Goal: Task Accomplishment & Management: Manage account settings

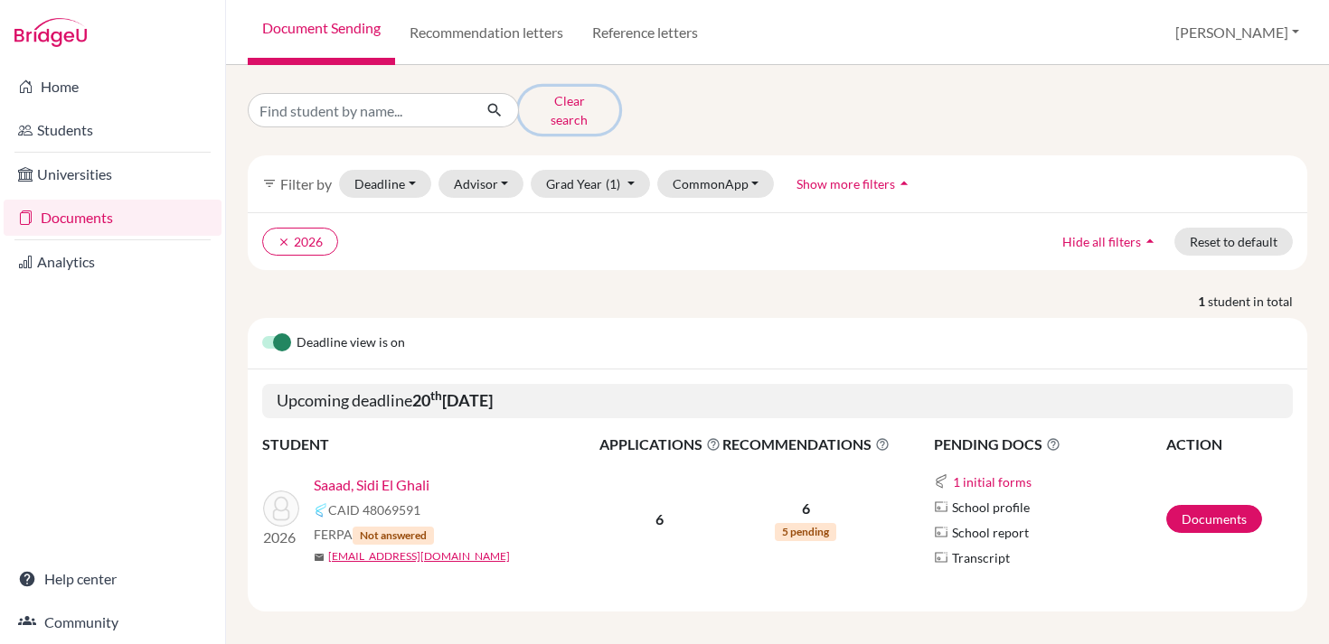
click at [561, 100] on button "Clear search" at bounding box center [569, 110] width 100 height 47
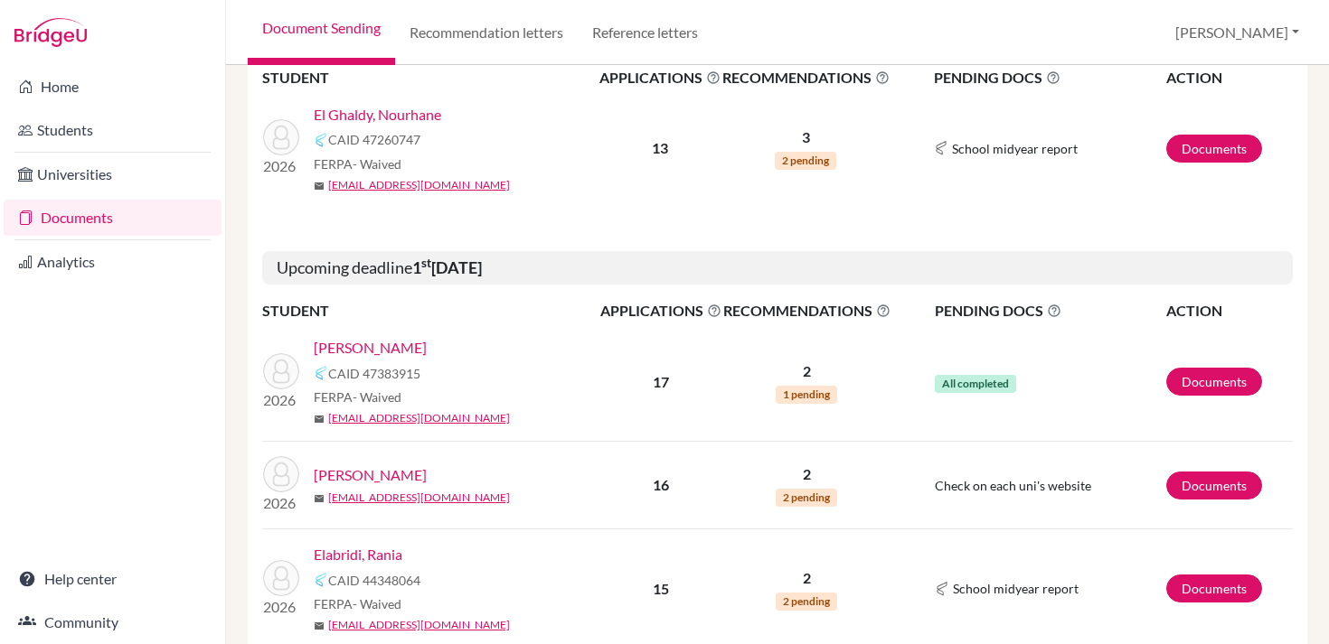
scroll to position [356, 0]
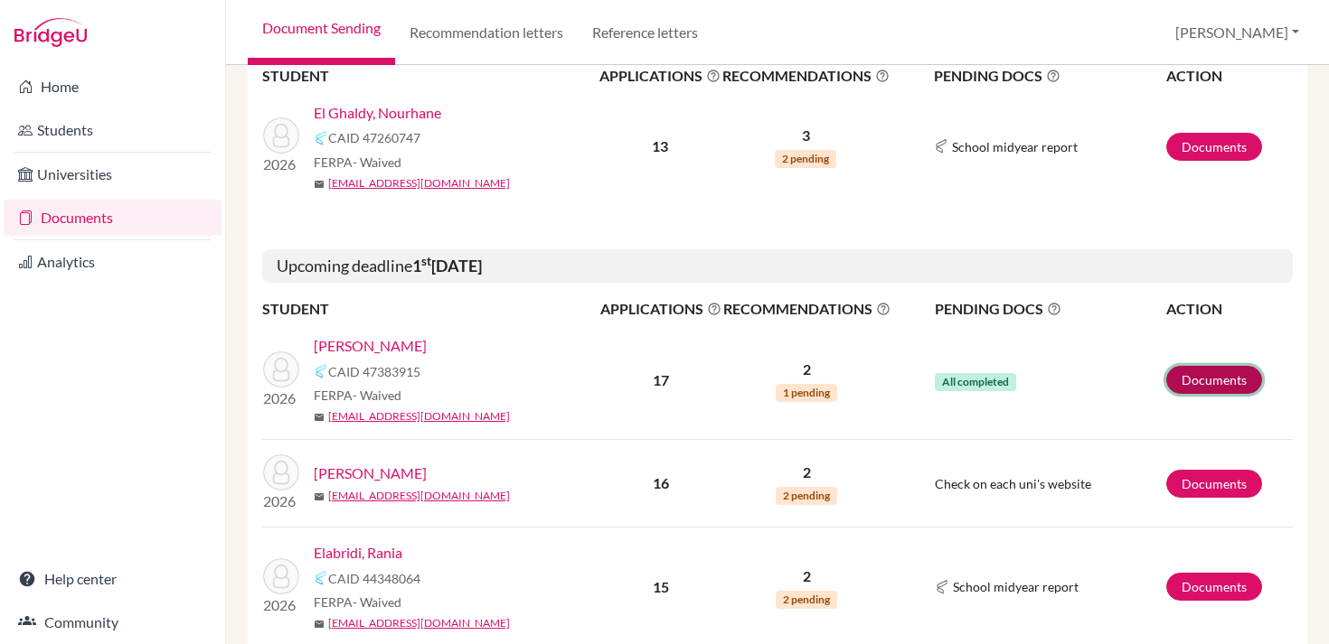
click at [1212, 375] on link "Documents" at bounding box center [1214, 380] width 96 height 28
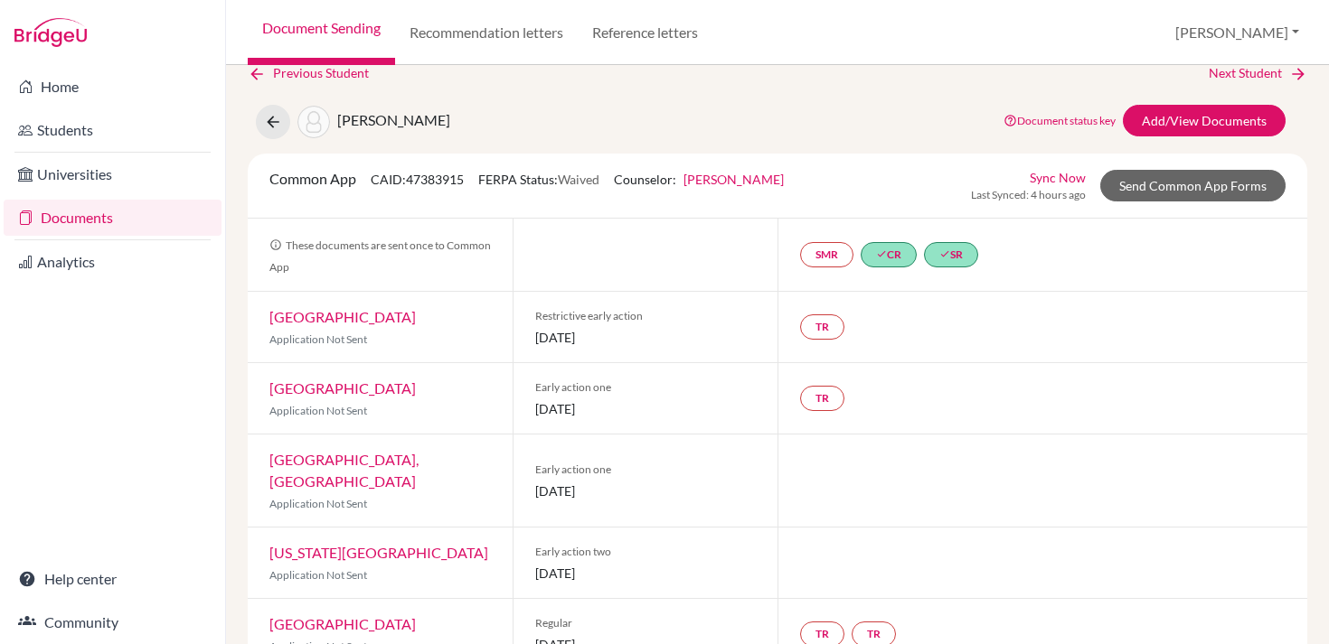
scroll to position [22, 0]
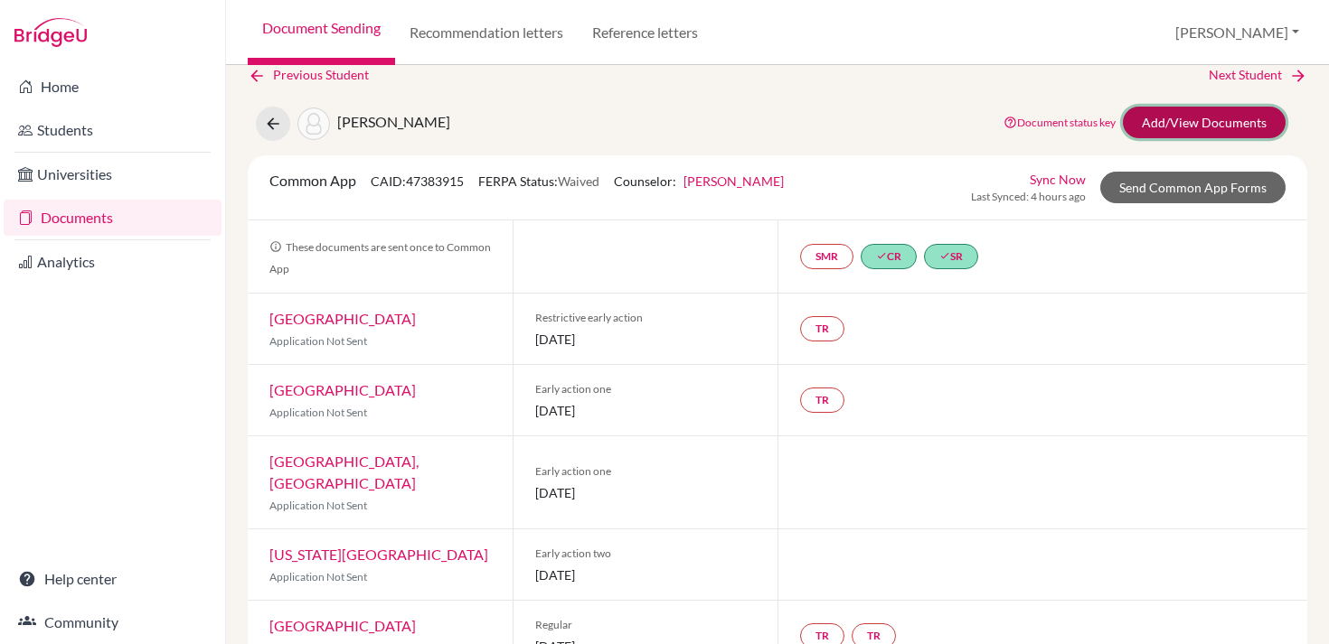
click at [1170, 126] on link "Add/View Documents" at bounding box center [1204, 123] width 163 height 32
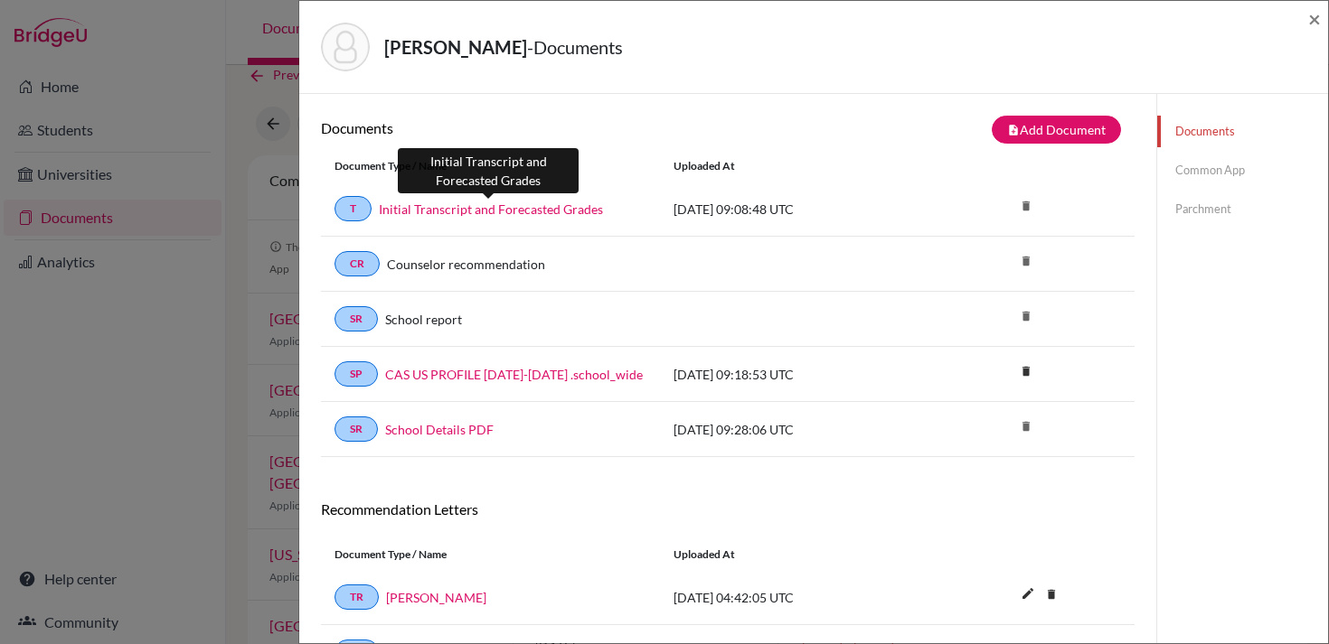
click at [554, 207] on link "Initial Transcript and Forecasted Grades" at bounding box center [491, 209] width 224 height 19
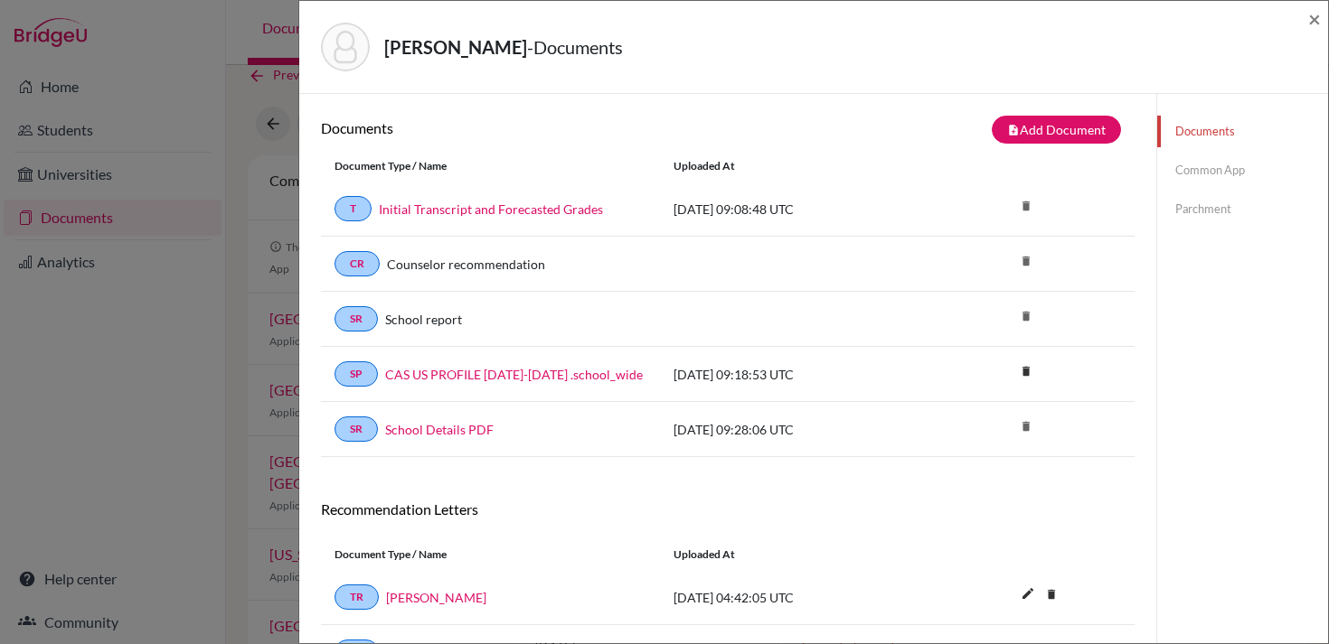
click at [1200, 166] on link "Common App" at bounding box center [1242, 171] width 171 height 32
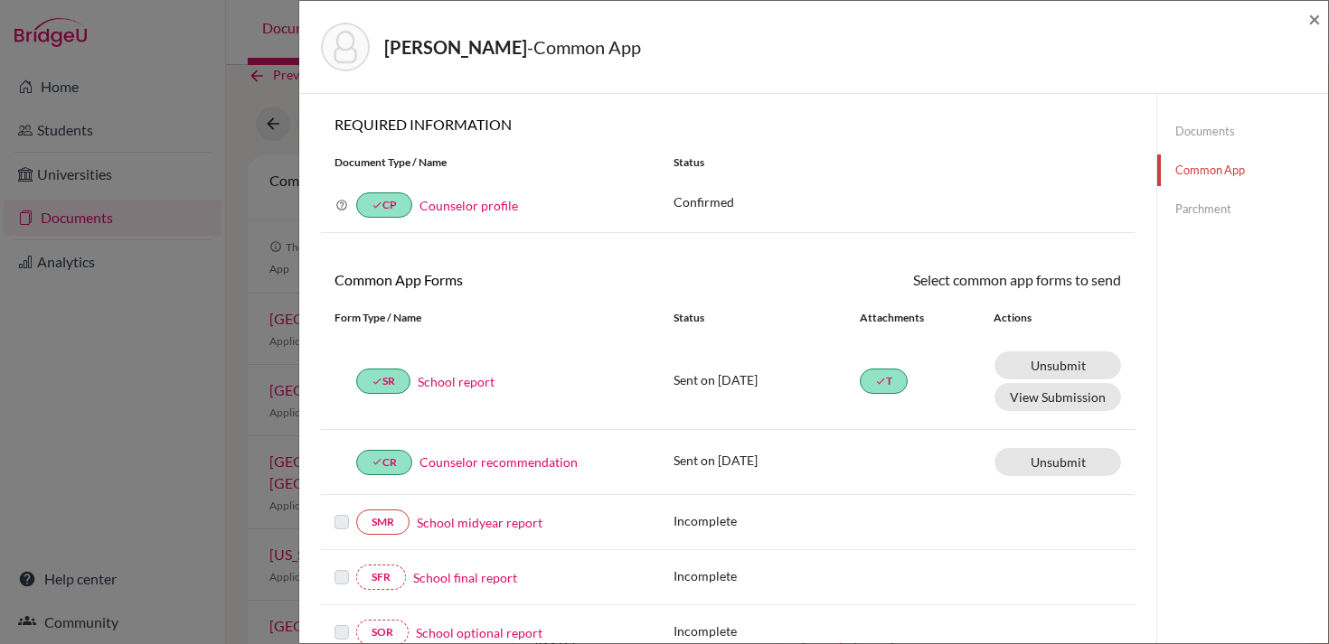
click at [1194, 133] on link "Documents" at bounding box center [1242, 132] width 171 height 32
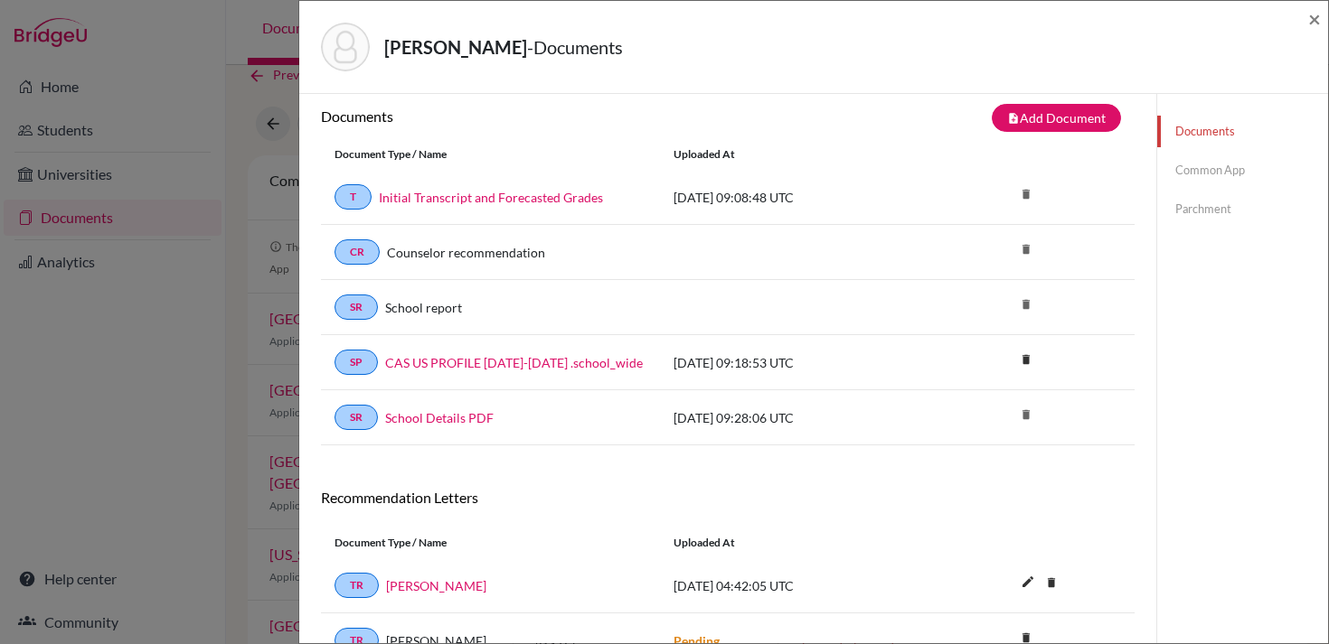
scroll to position [6, 0]
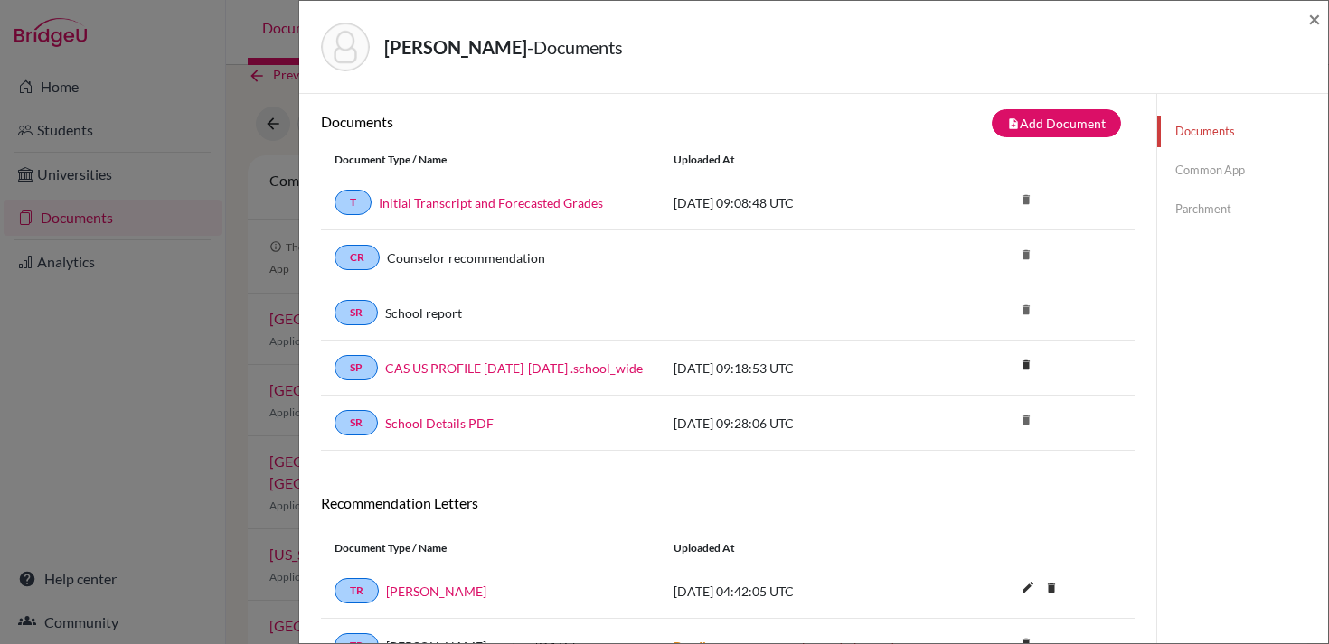
click at [1190, 165] on link "Common App" at bounding box center [1242, 171] width 171 height 32
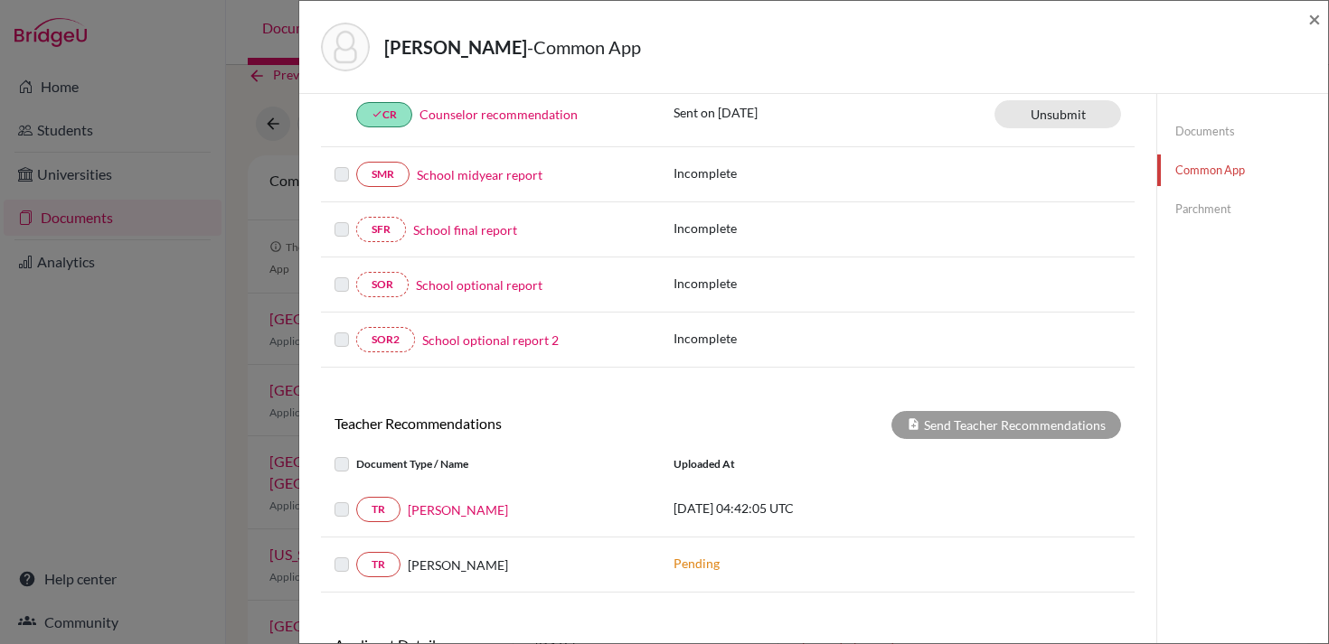
scroll to position [492, 0]
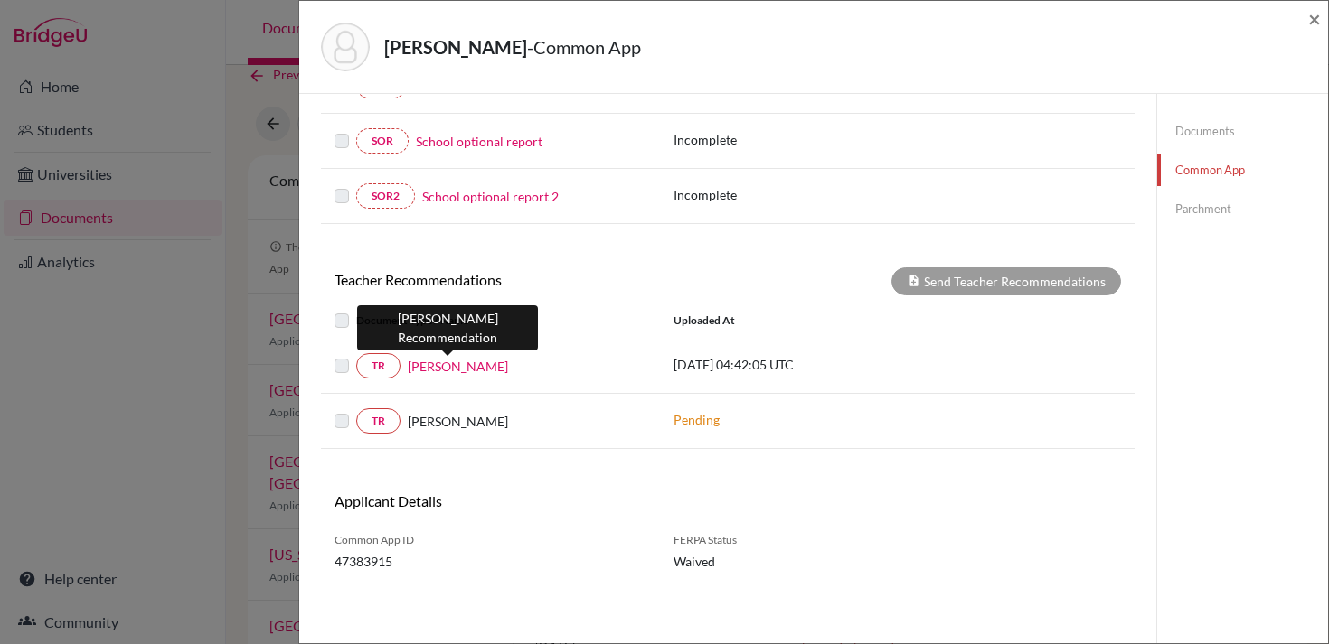
click at [425, 362] on link "Rahul Agarwal" at bounding box center [458, 366] width 100 height 19
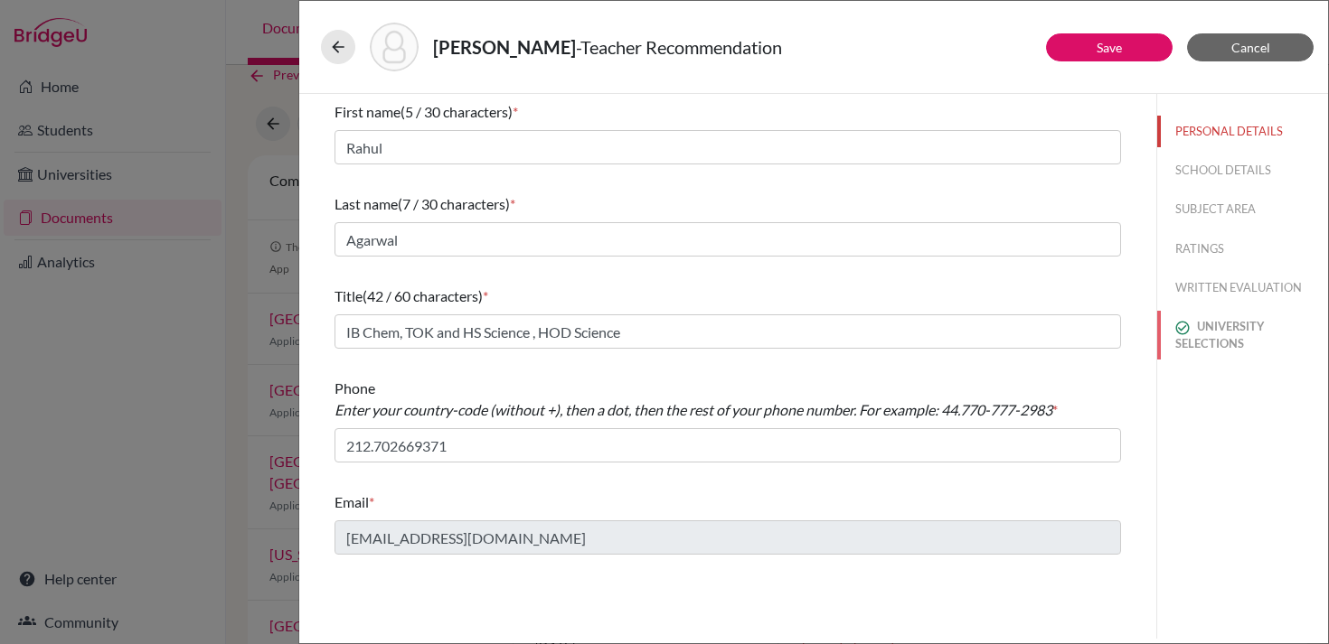
click at [1186, 321] on img at bounding box center [1182, 328] width 14 height 14
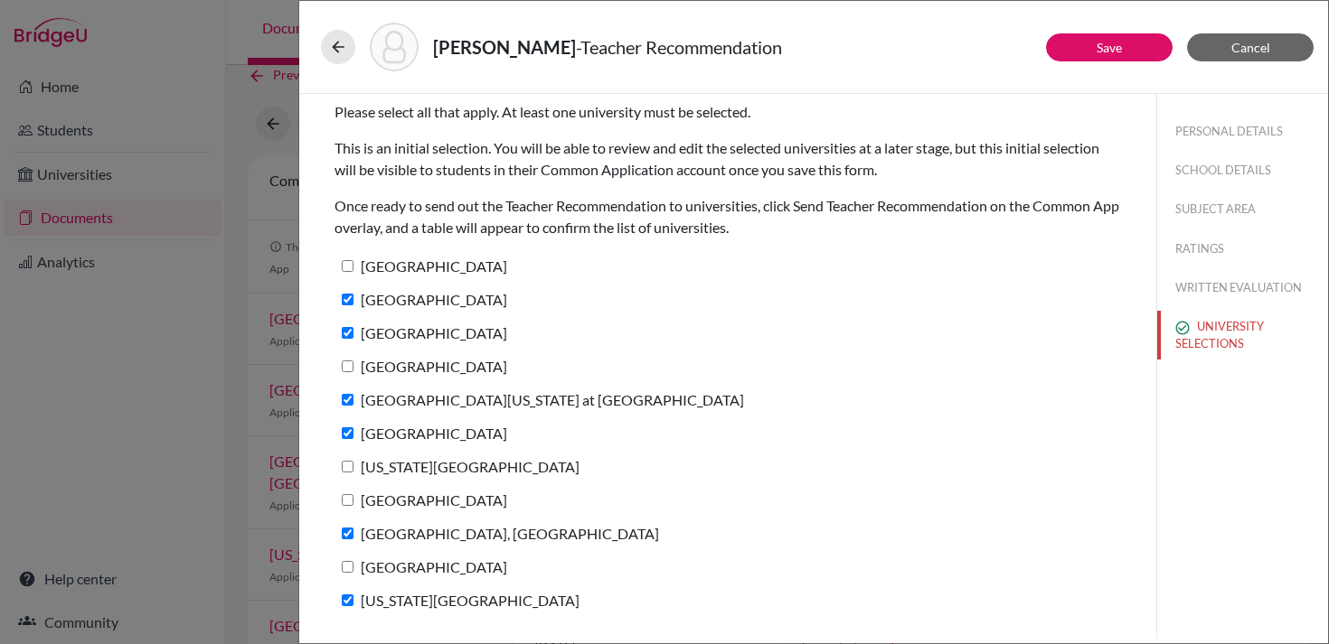
click at [444, 264] on label "Dartmouth College" at bounding box center [420, 266] width 173 height 26
click at [353, 264] on input "Dartmouth College" at bounding box center [348, 266] width 12 height 12
checkbox input "true"
click at [409, 366] on label "Northwestern University" at bounding box center [420, 366] width 173 height 26
click at [353, 366] on input "Northwestern University" at bounding box center [348, 367] width 12 height 12
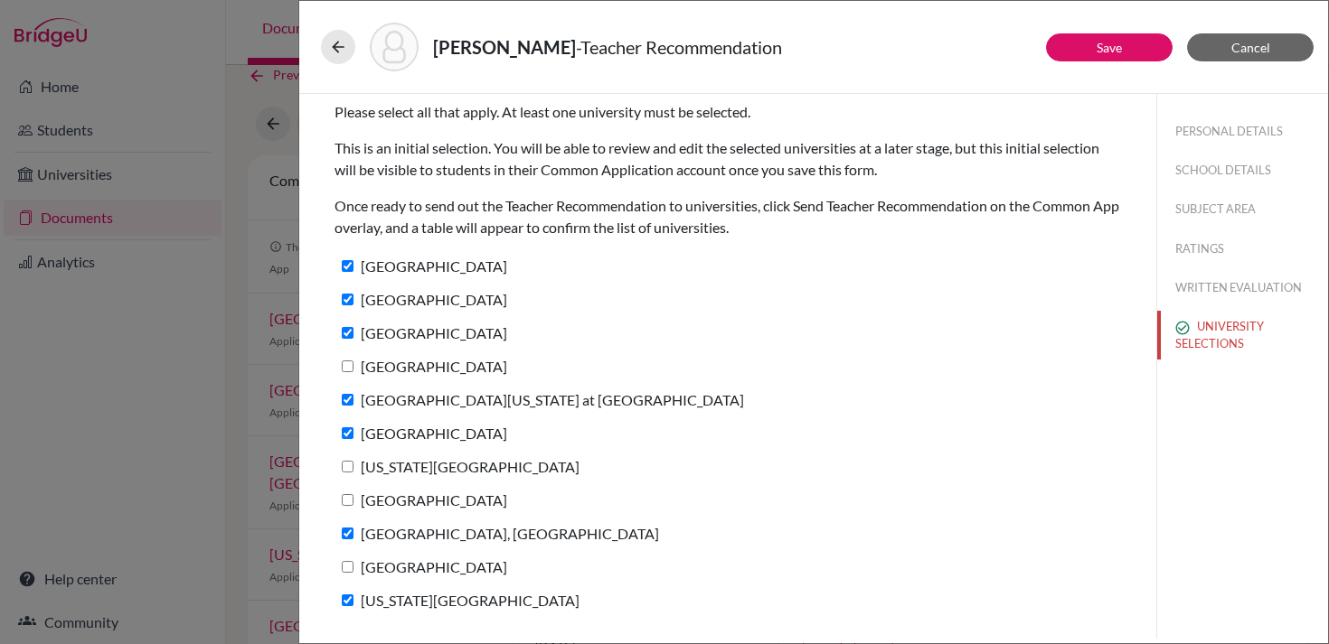
checkbox input "true"
click at [373, 471] on label "New York University" at bounding box center [456, 467] width 245 height 26
click at [353, 471] on input "New York University" at bounding box center [348, 467] width 12 height 12
checkbox input "true"
click at [373, 504] on label "Northeastern University" at bounding box center [420, 500] width 173 height 26
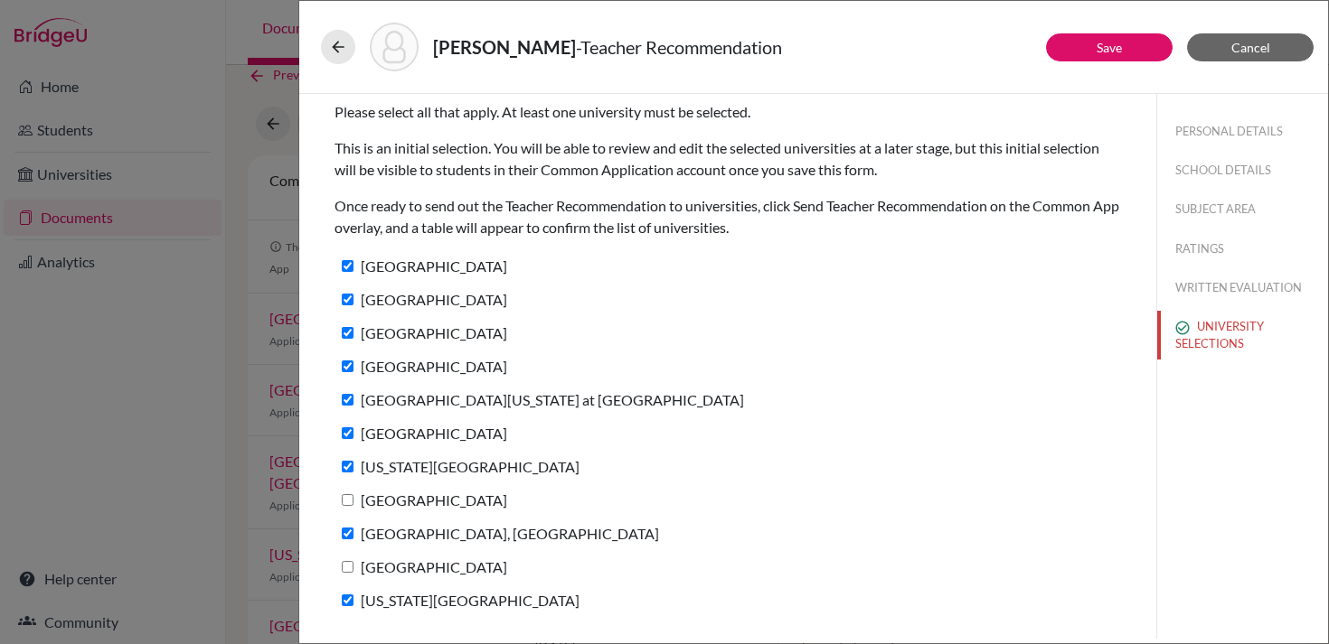
click at [353, 504] on input "Northeastern University" at bounding box center [348, 500] width 12 height 12
checkbox input "true"
click at [374, 573] on label "Emory University" at bounding box center [420, 567] width 173 height 26
click at [353, 573] on input "Emory University" at bounding box center [348, 567] width 12 height 12
checkbox input "true"
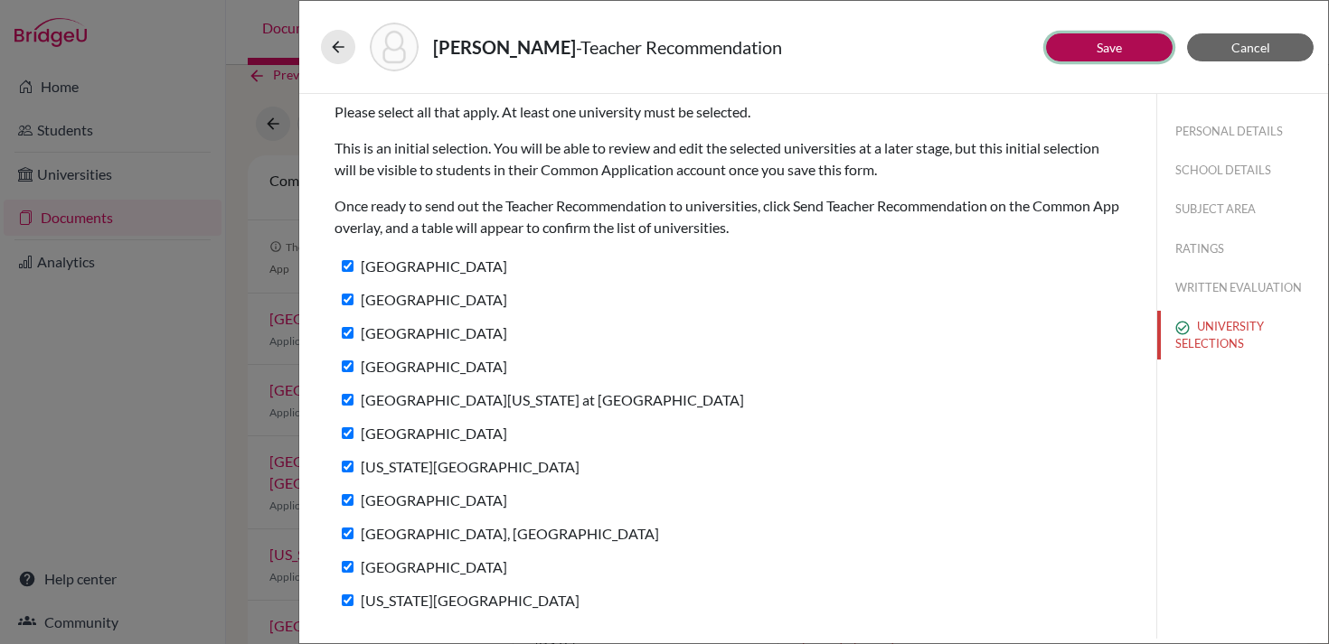
click at [1134, 45] on button "Save" at bounding box center [1109, 47] width 127 height 28
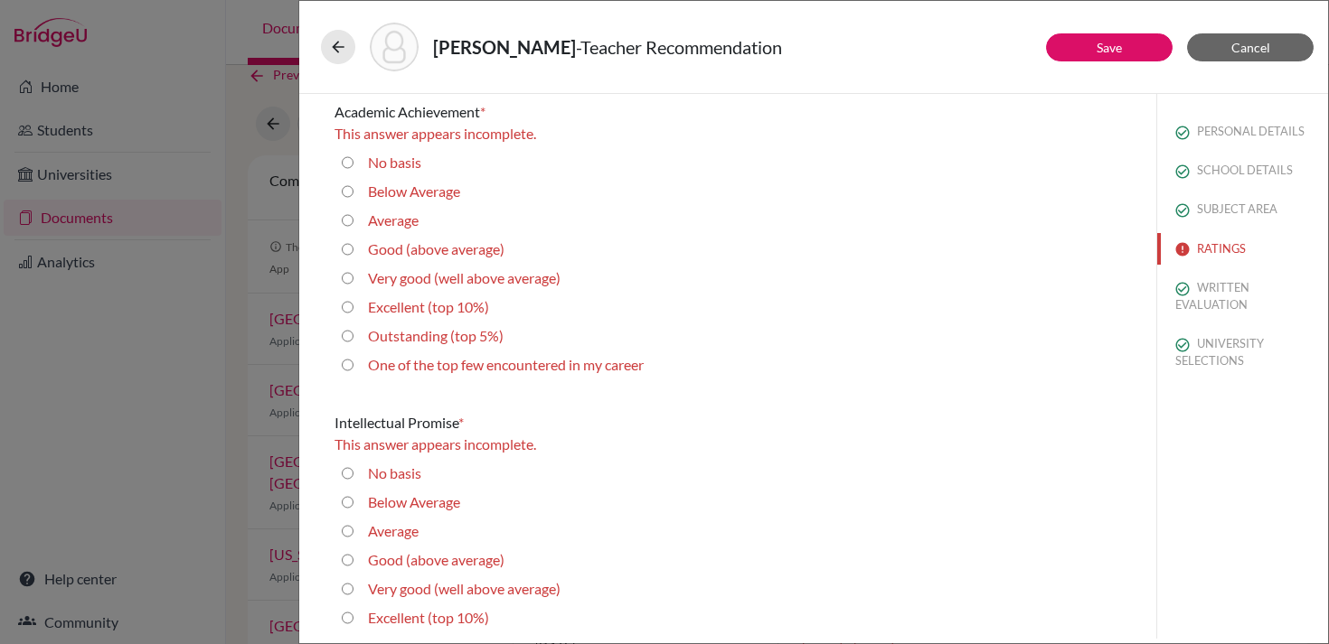
click at [393, 334] on label "Outstanding (top 5%)" at bounding box center [436, 336] width 136 height 22
click at [353, 334] on 5\%\) "Outstanding (top 5%)" at bounding box center [348, 336] width 12 height 22
radio 5\%\) "true"
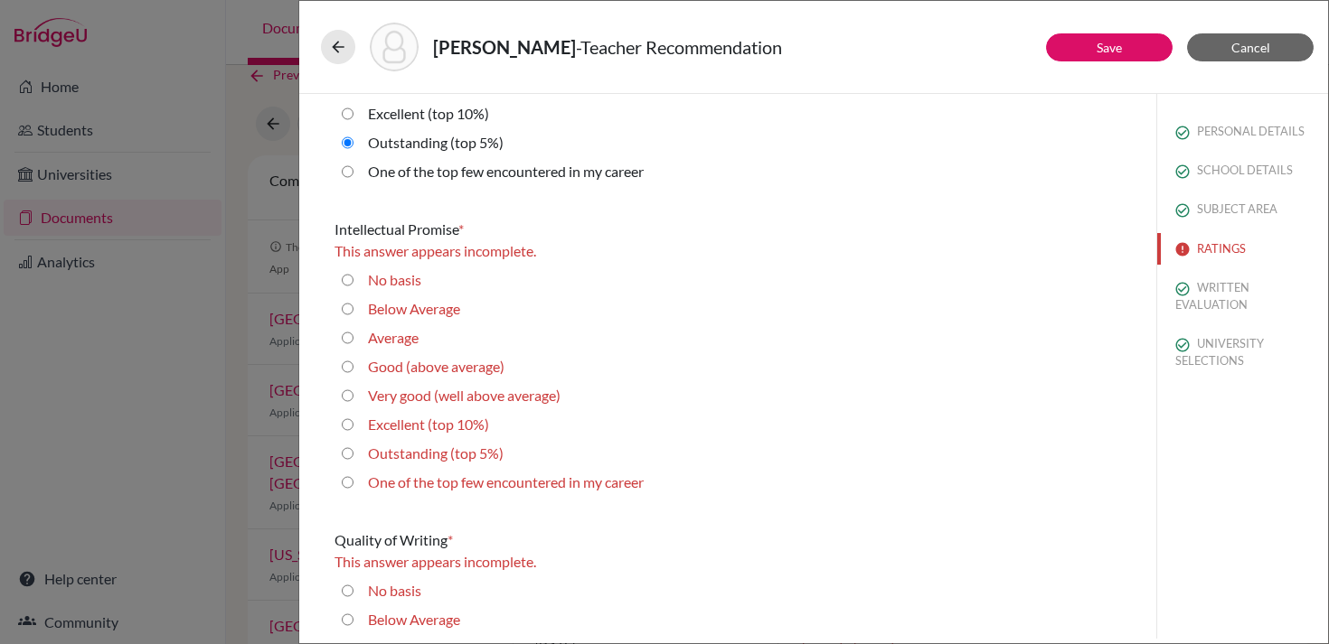
scroll to position [174, 0]
click at [386, 451] on label "Outstanding (top 5%)" at bounding box center [436, 451] width 136 height 22
click at [353, 451] on 5\%\) "Outstanding (top 5%)" at bounding box center [348, 451] width 12 height 22
radio 5\%\) "true"
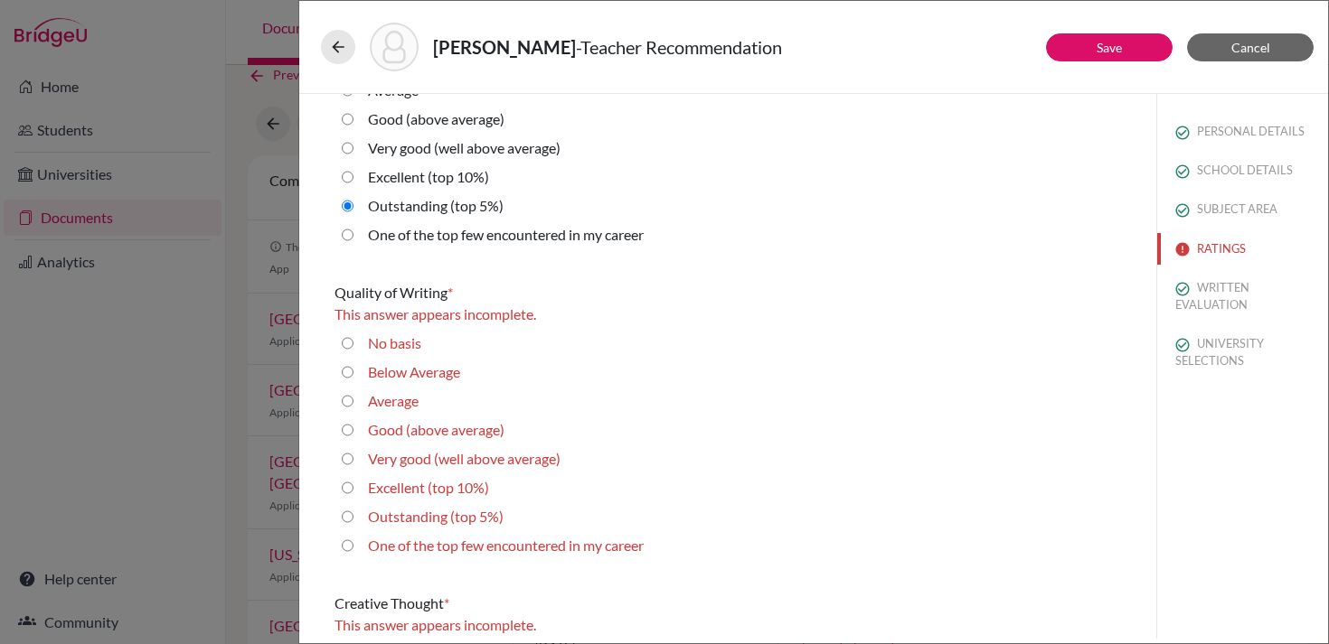
scroll to position [399, 0]
click at [399, 517] on label "Outstanding (top 5%)" at bounding box center [436, 516] width 136 height 22
click at [353, 517] on 5\%\) "Outstanding (top 5%)" at bounding box center [348, 516] width 12 height 22
radio 5\%\) "true"
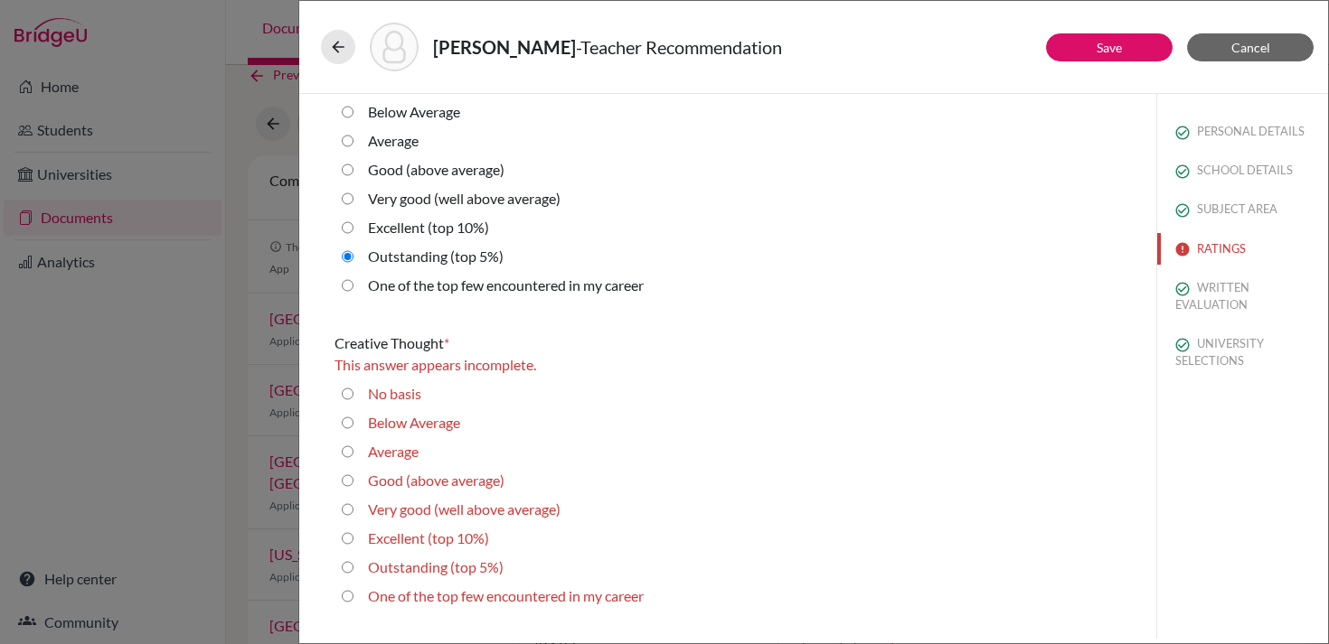
scroll to position [658, 0]
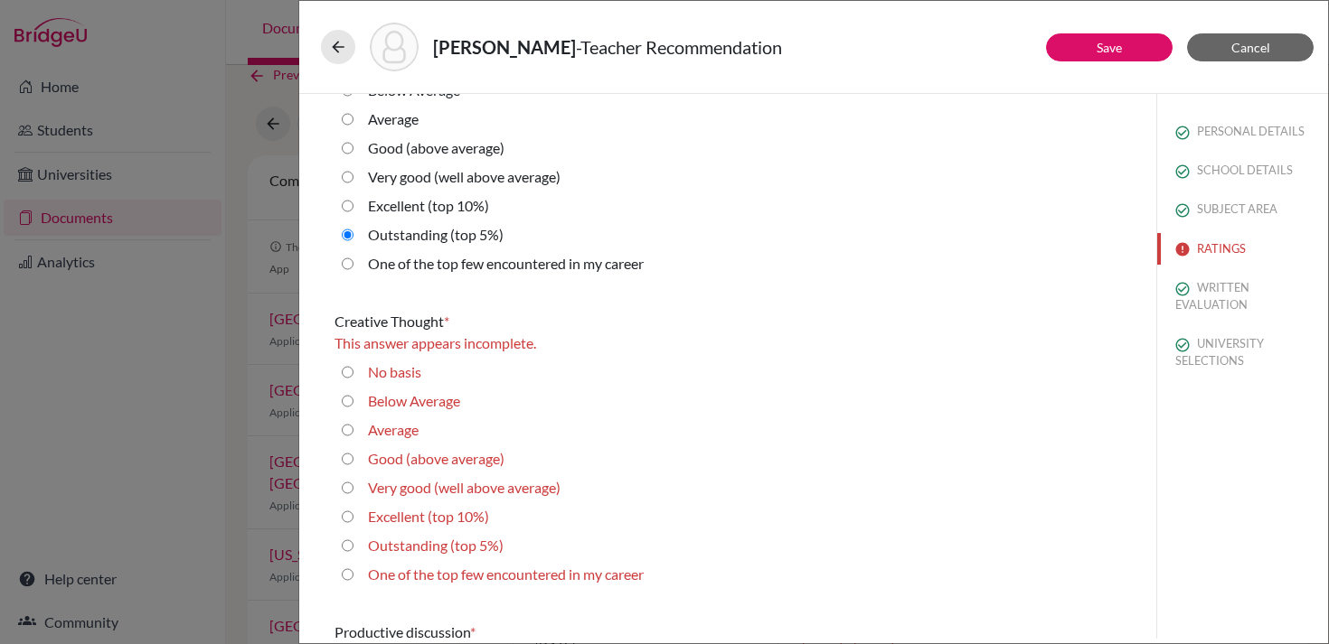
click at [391, 546] on label "Outstanding (top 5%)" at bounding box center [436, 546] width 136 height 22
click at [353, 546] on 5\%\) "Outstanding (top 5%)" at bounding box center [348, 546] width 12 height 22
radio 5\%\) "true"
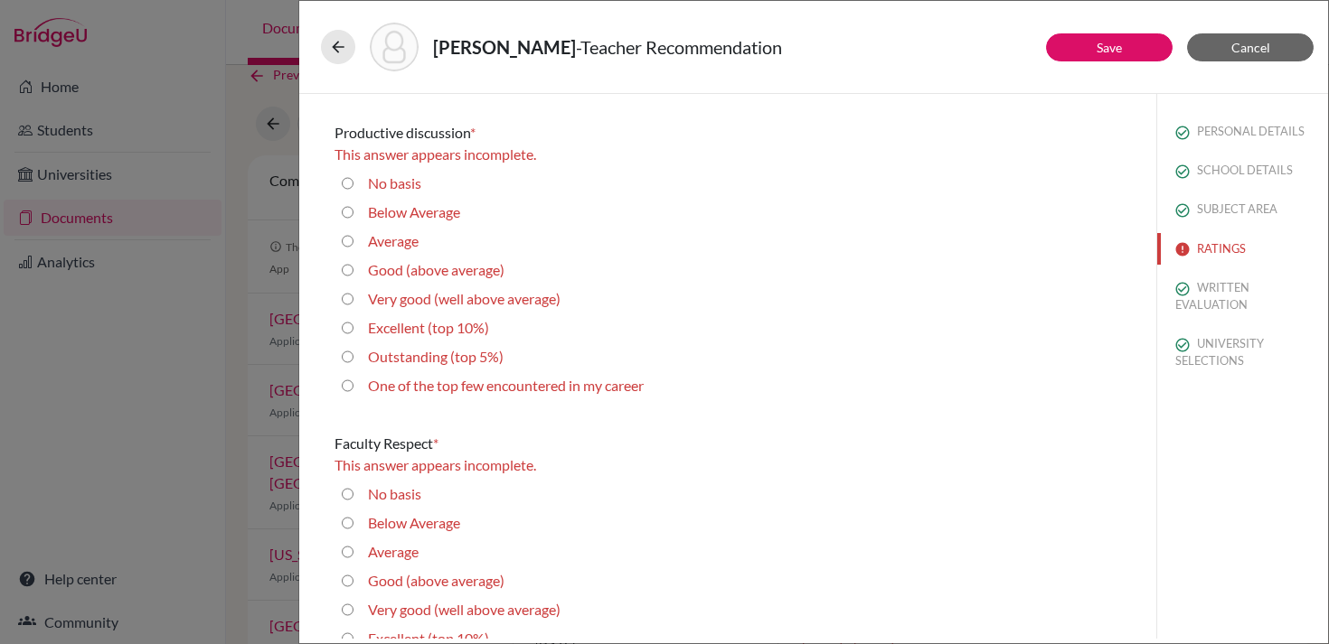
scroll to position [1144, 0]
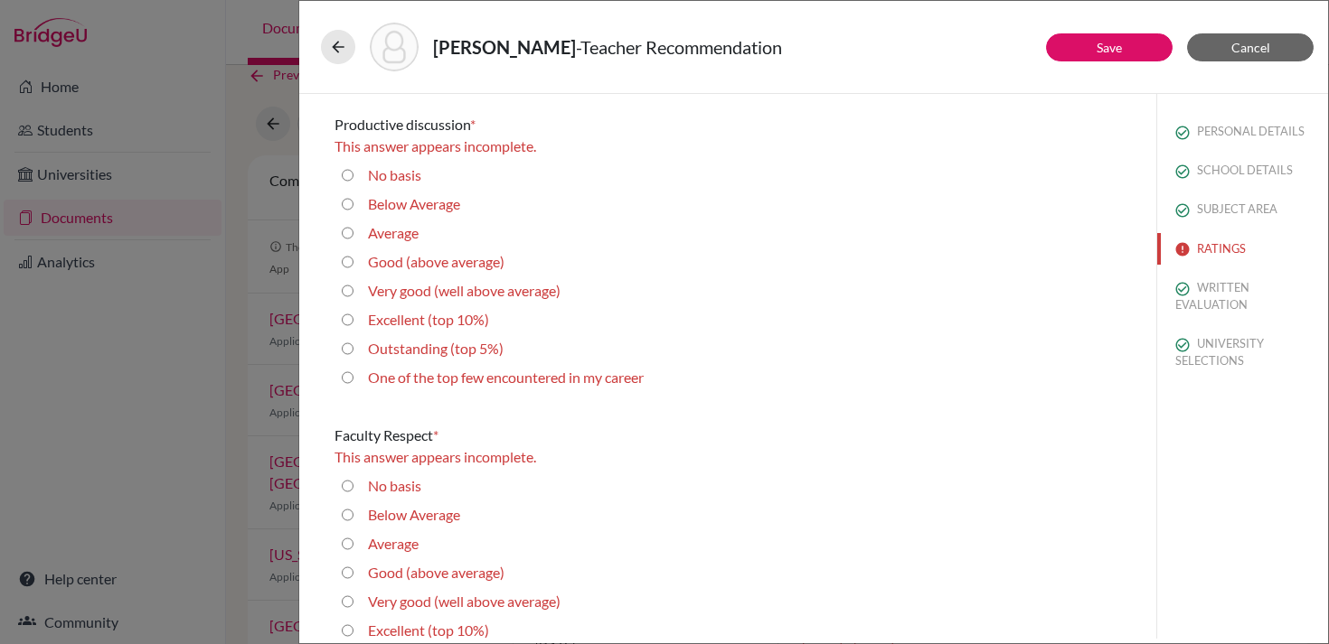
click at [466, 348] on label "Outstanding (top 5%)" at bounding box center [436, 349] width 136 height 22
click at [353, 348] on 5\%\) "Outstanding (top 5%)" at bounding box center [348, 349] width 12 height 22
radio 5\%\) "true"
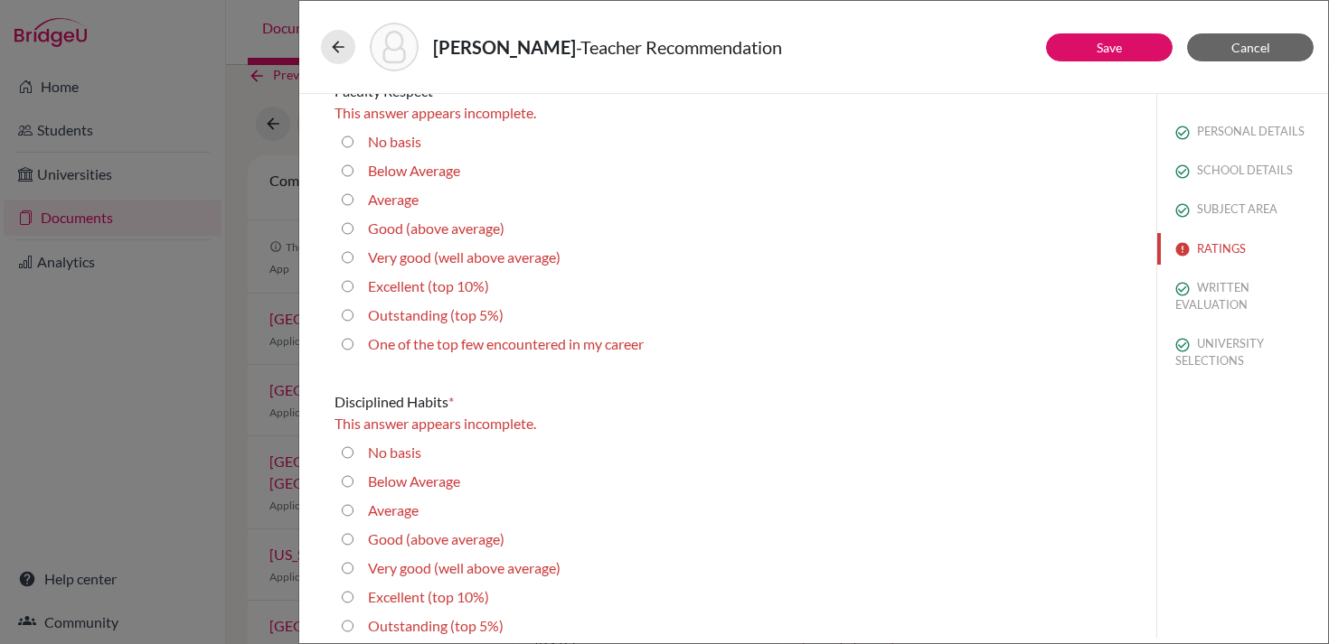
scroll to position [1453, 0]
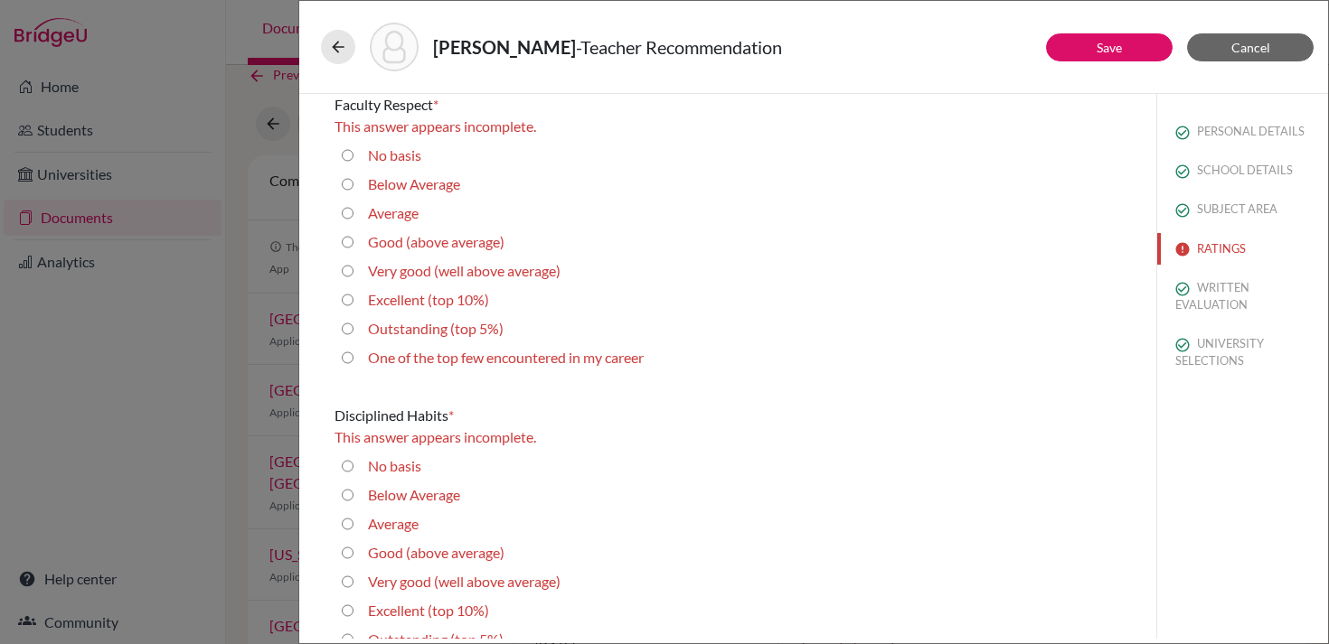
click at [451, 332] on label "Outstanding (top 5%)" at bounding box center [436, 329] width 136 height 22
click at [353, 332] on 5\%\) "Outstanding (top 5%)" at bounding box center [348, 329] width 12 height 22
radio 5\%\) "true"
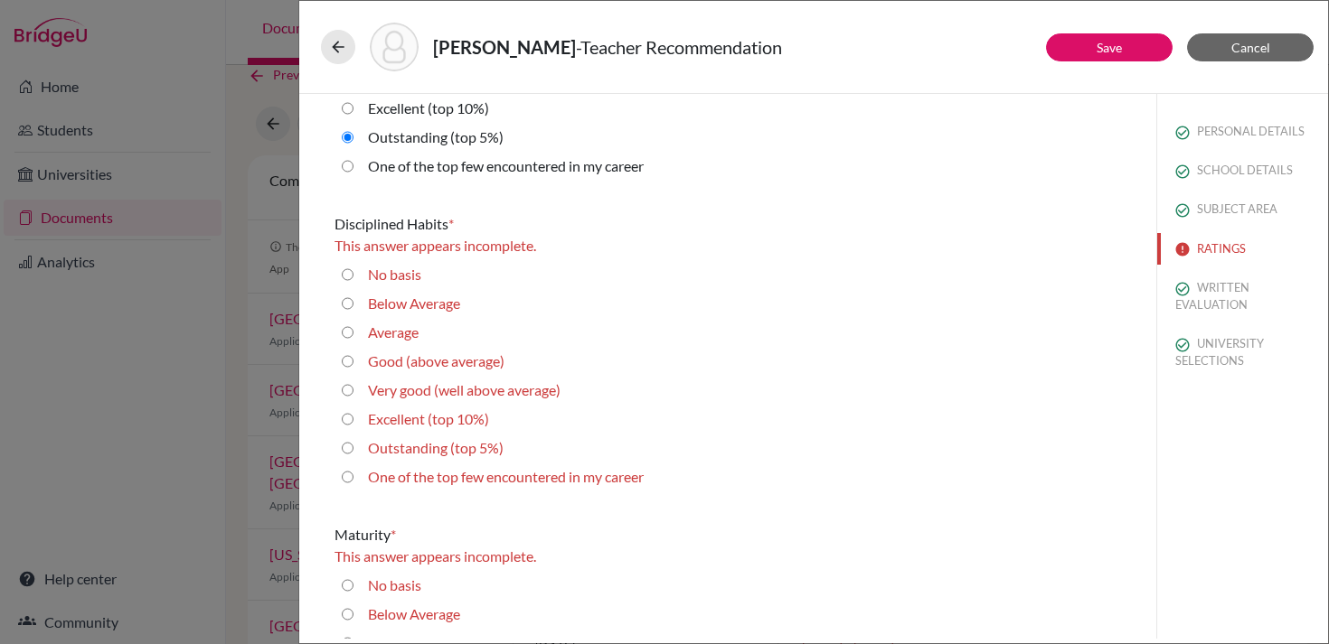
scroll to position [1644, 0]
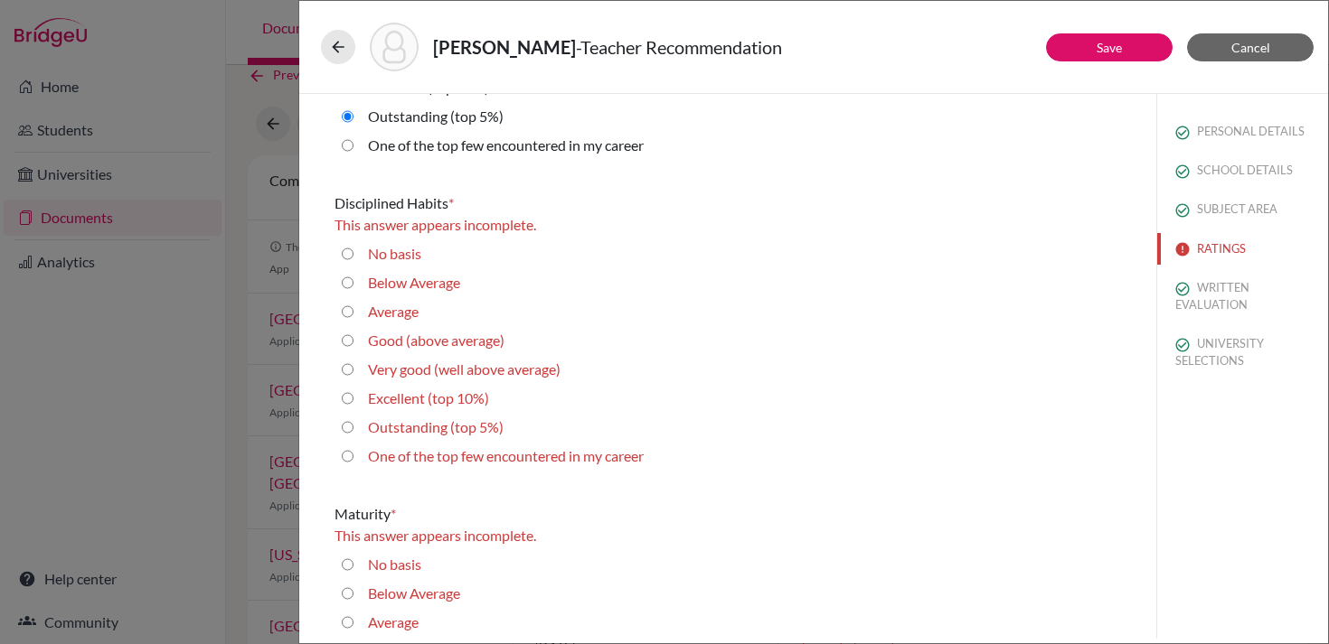
click at [431, 429] on label "Outstanding (top 5%)" at bounding box center [436, 428] width 136 height 22
click at [353, 429] on 5\%\) "Outstanding (top 5%)" at bounding box center [348, 428] width 12 height 22
radio 5\%\) "true"
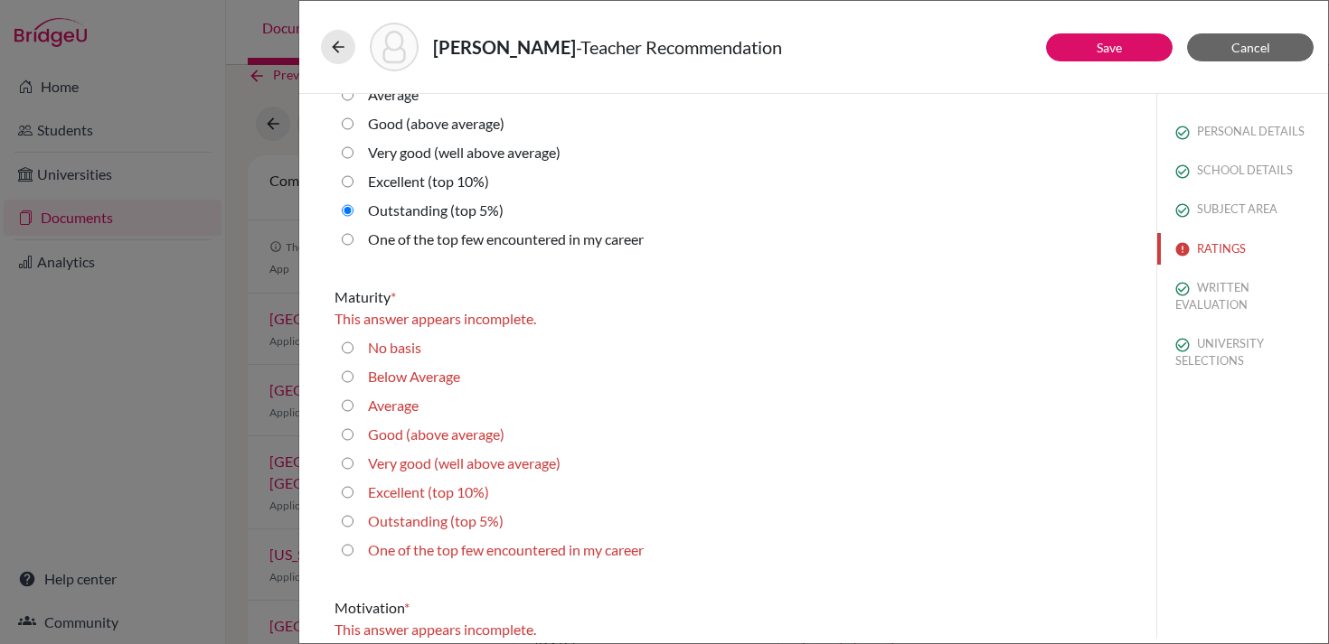
scroll to position [1852, 0]
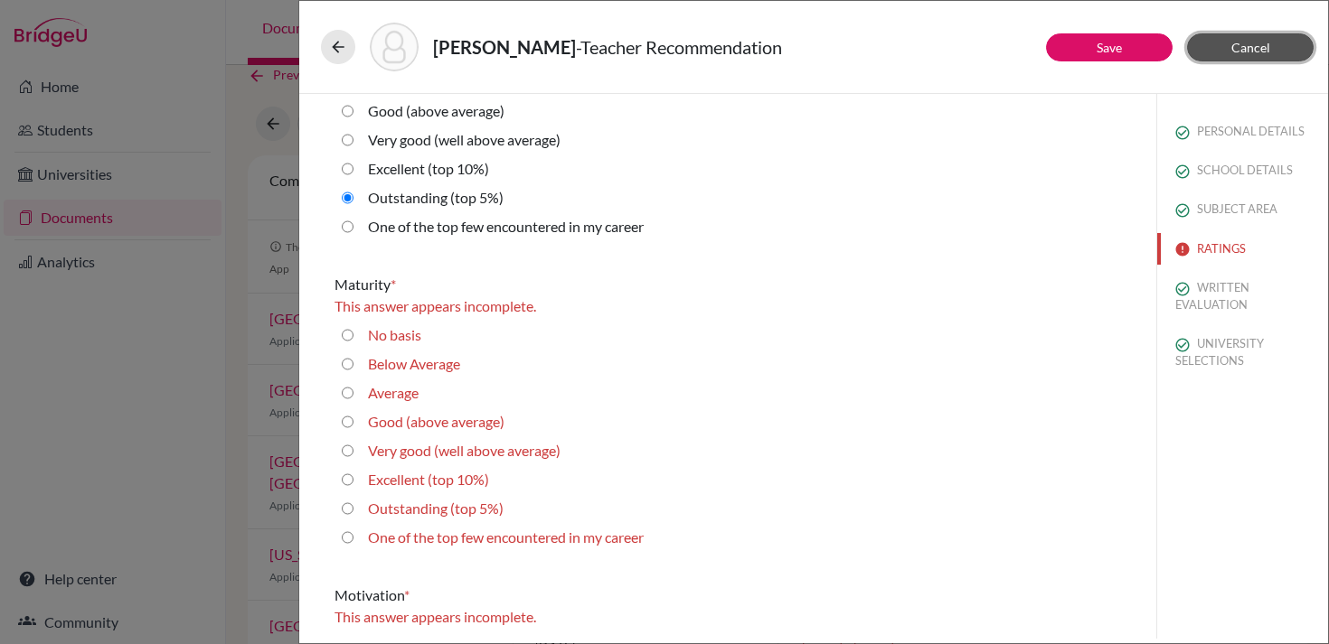
click at [1273, 55] on button "Cancel" at bounding box center [1250, 47] width 127 height 28
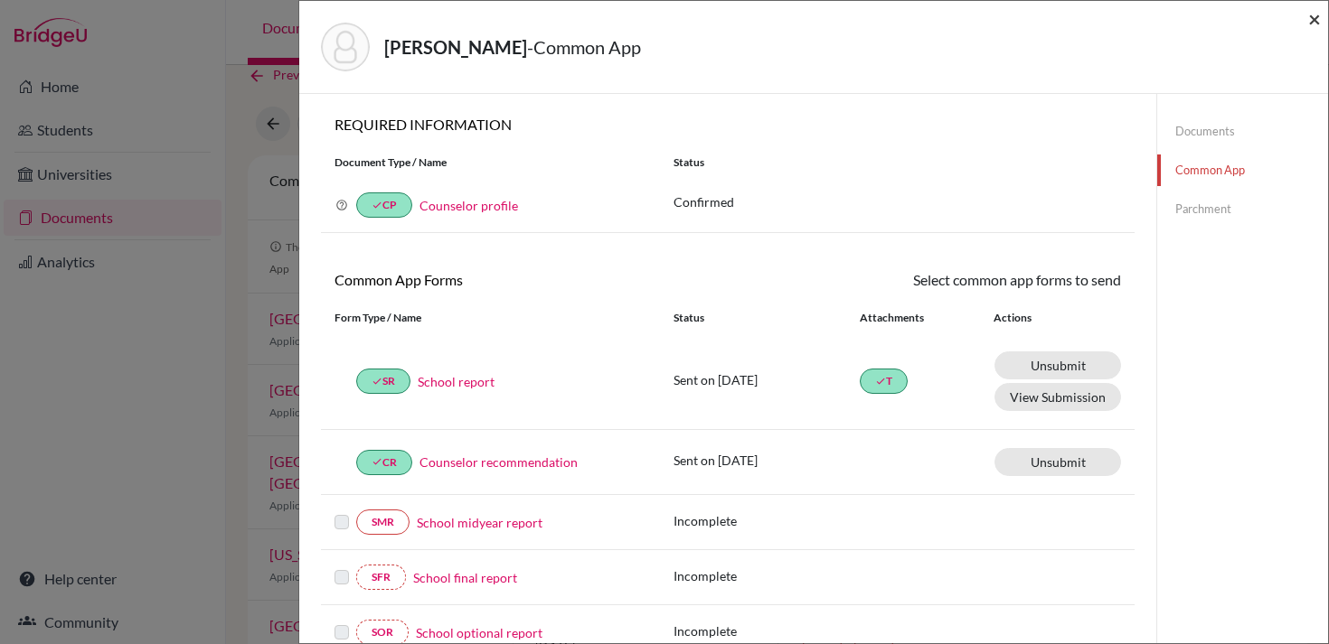
click at [1308, 24] on span "×" at bounding box center [1314, 18] width 13 height 26
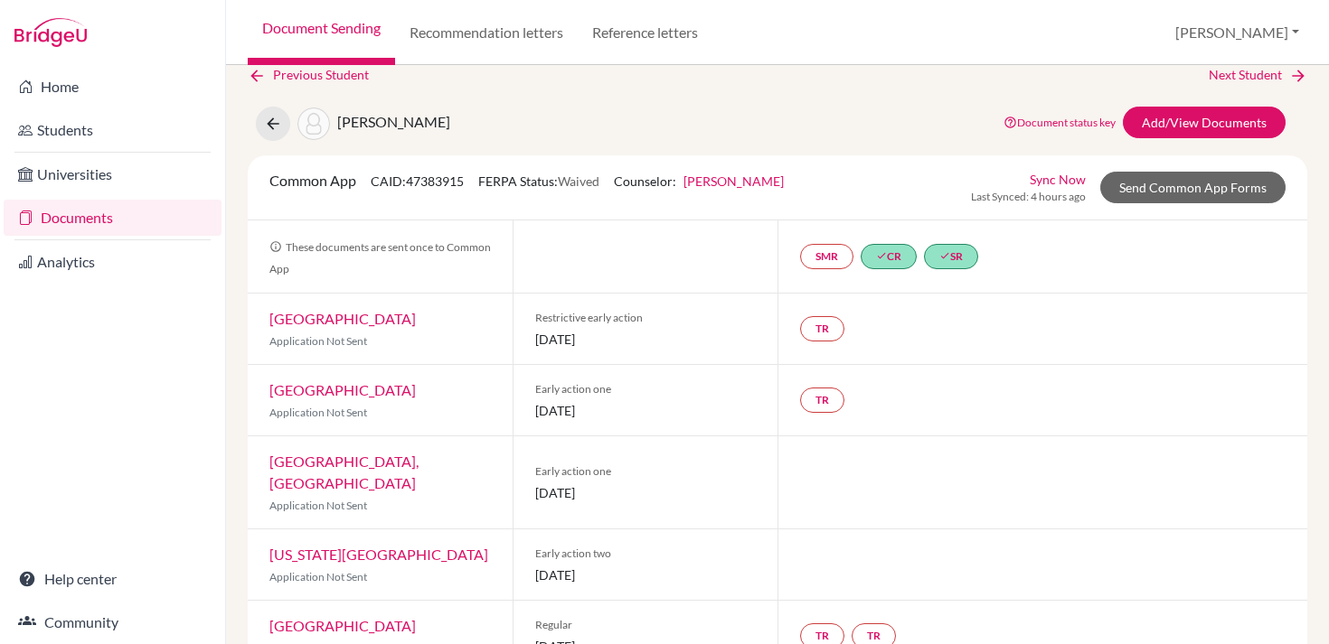
click at [654, 240] on div at bounding box center [645, 257] width 265 height 72
click at [105, 219] on link "Documents" at bounding box center [113, 218] width 218 height 36
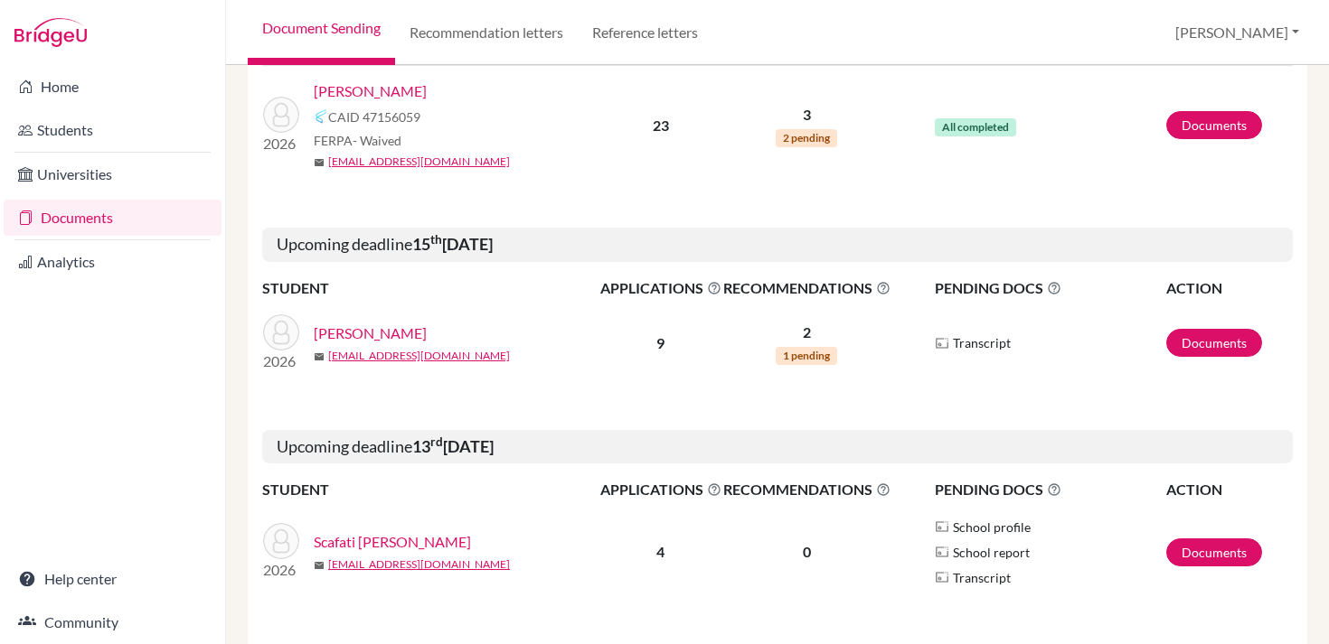
scroll to position [1178, 0]
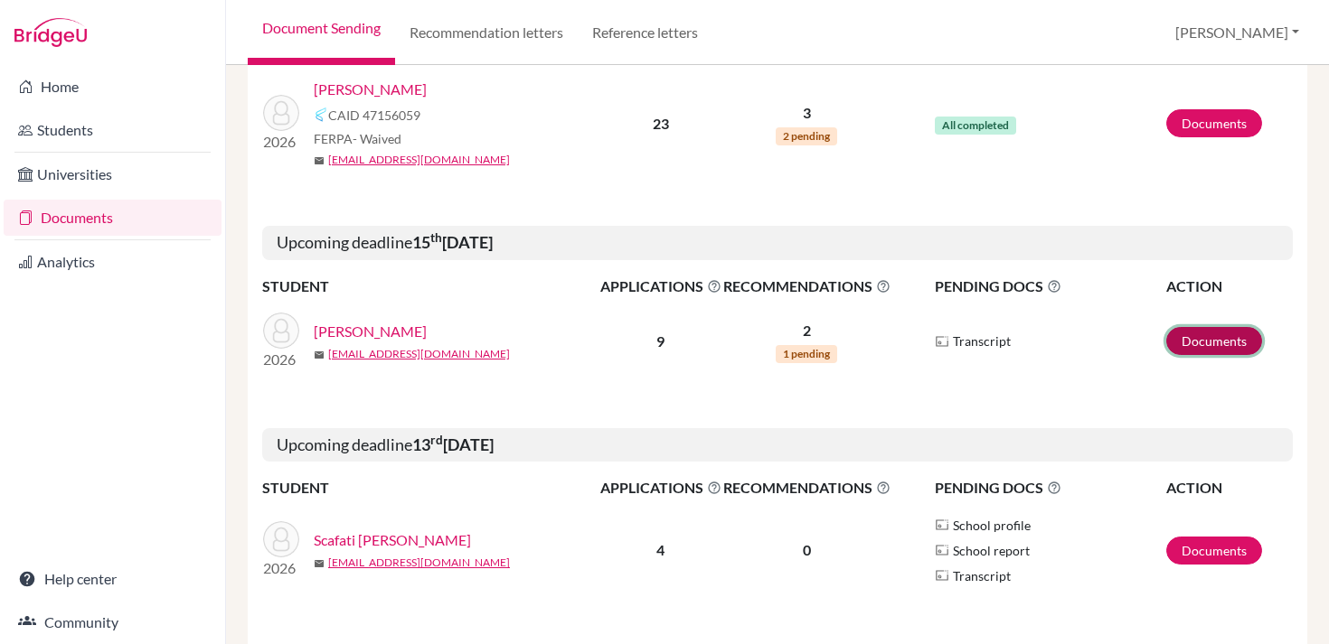
click at [1193, 348] on link "Documents" at bounding box center [1214, 341] width 96 height 28
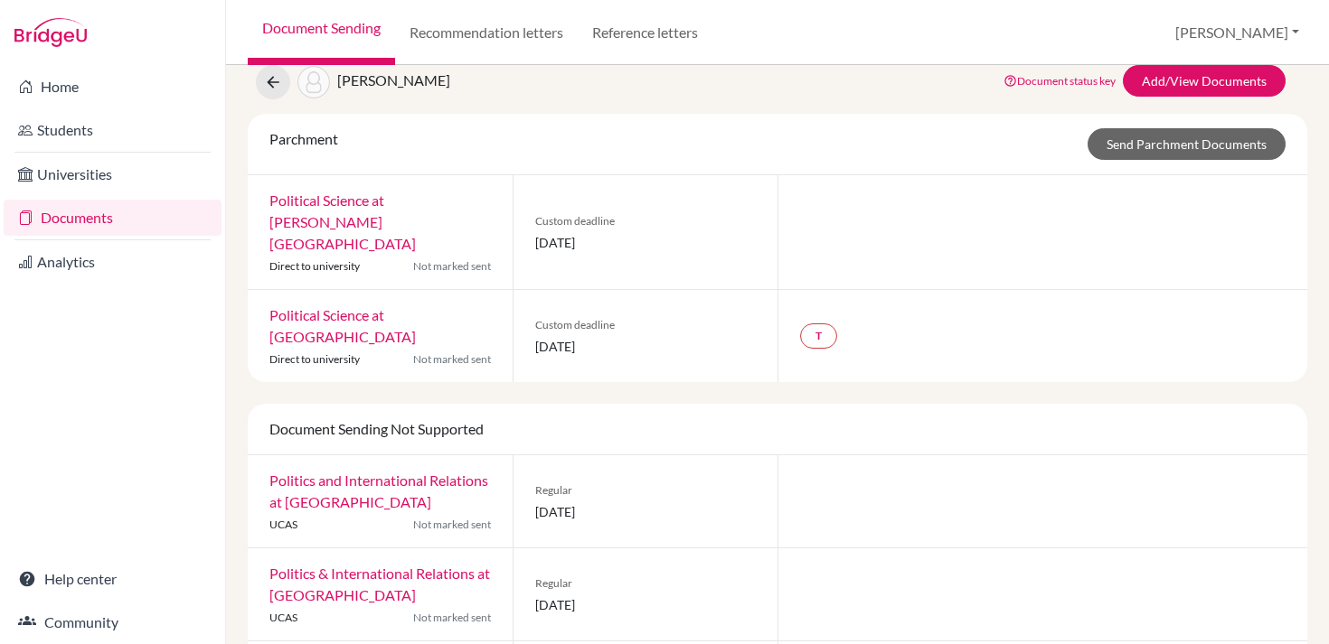
scroll to position [58, 0]
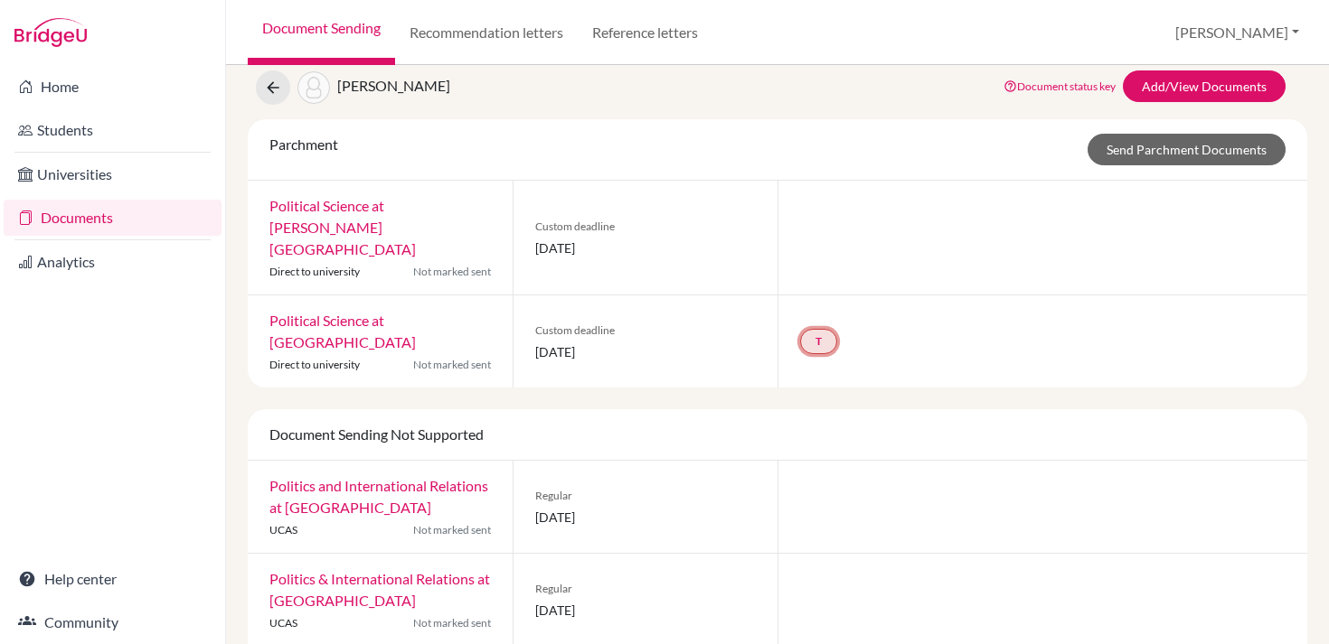
click at [815, 329] on link "T" at bounding box center [818, 341] width 37 height 25
click at [910, 318] on div "T Transcript undefined Incomplete" at bounding box center [1042, 342] width 530 height 92
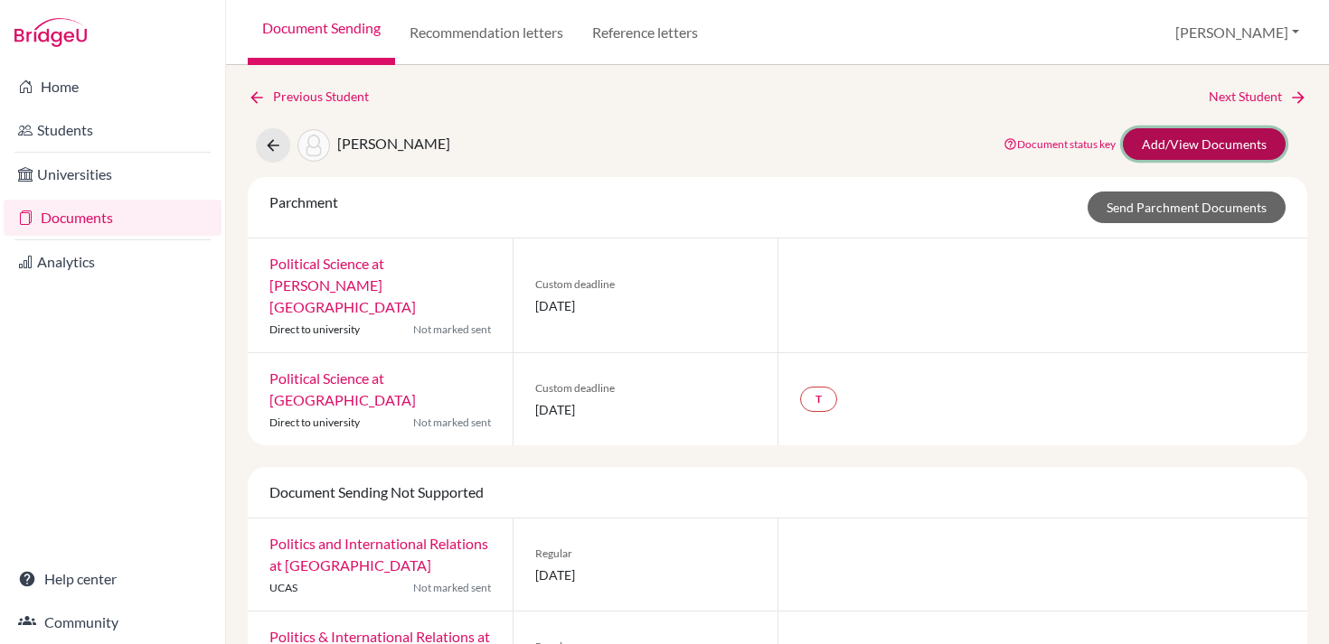
click at [1139, 153] on link "Add/View Documents" at bounding box center [1204, 144] width 163 height 32
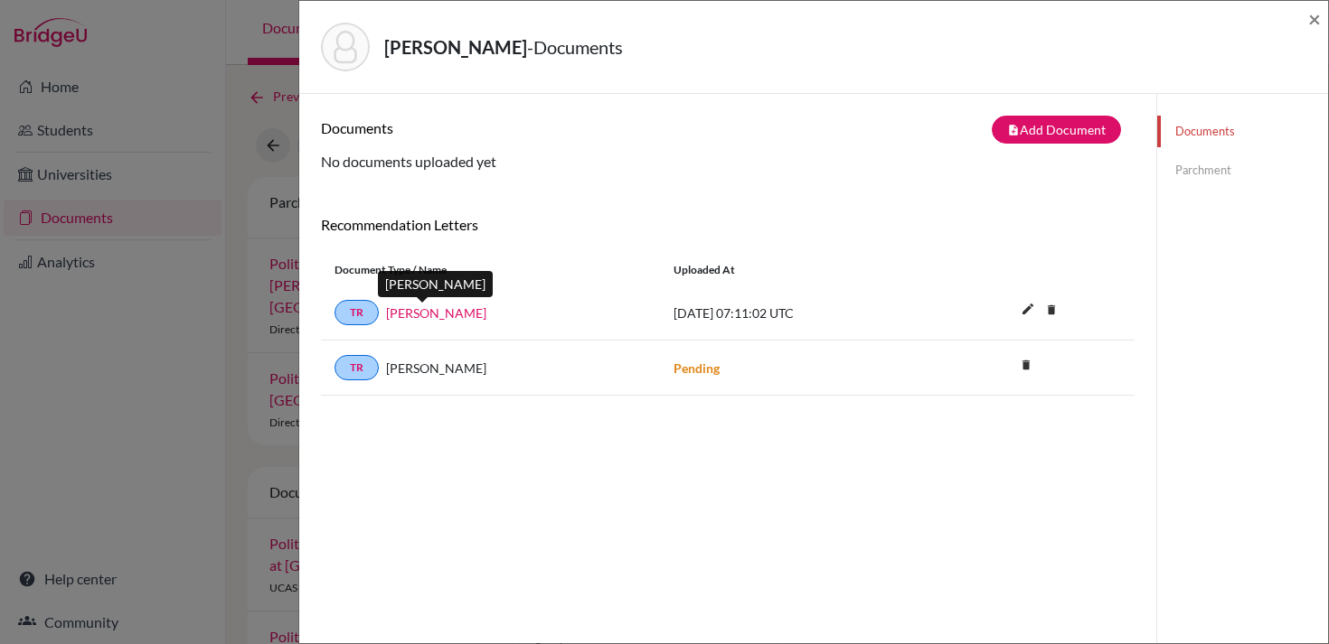
click at [450, 318] on link "Hiba Waheed" at bounding box center [436, 313] width 100 height 19
click at [1098, 130] on button "note_add Add Document" at bounding box center [1056, 130] width 129 height 28
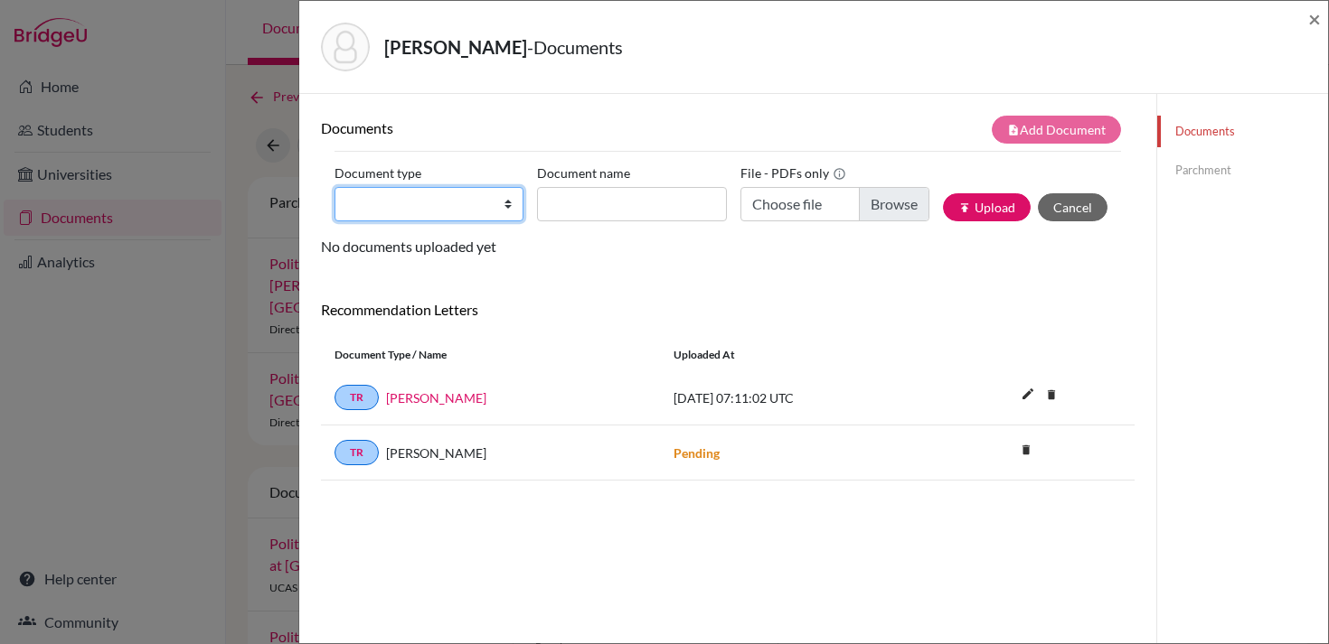
click at [490, 218] on select "Change explanation for Common App reports Counselor recommendation Internationa…" at bounding box center [428, 204] width 189 height 34
select select "2"
click at [334, 187] on select "Change explanation for Common App reports Counselor recommendation Internationa…" at bounding box center [428, 204] width 189 height 34
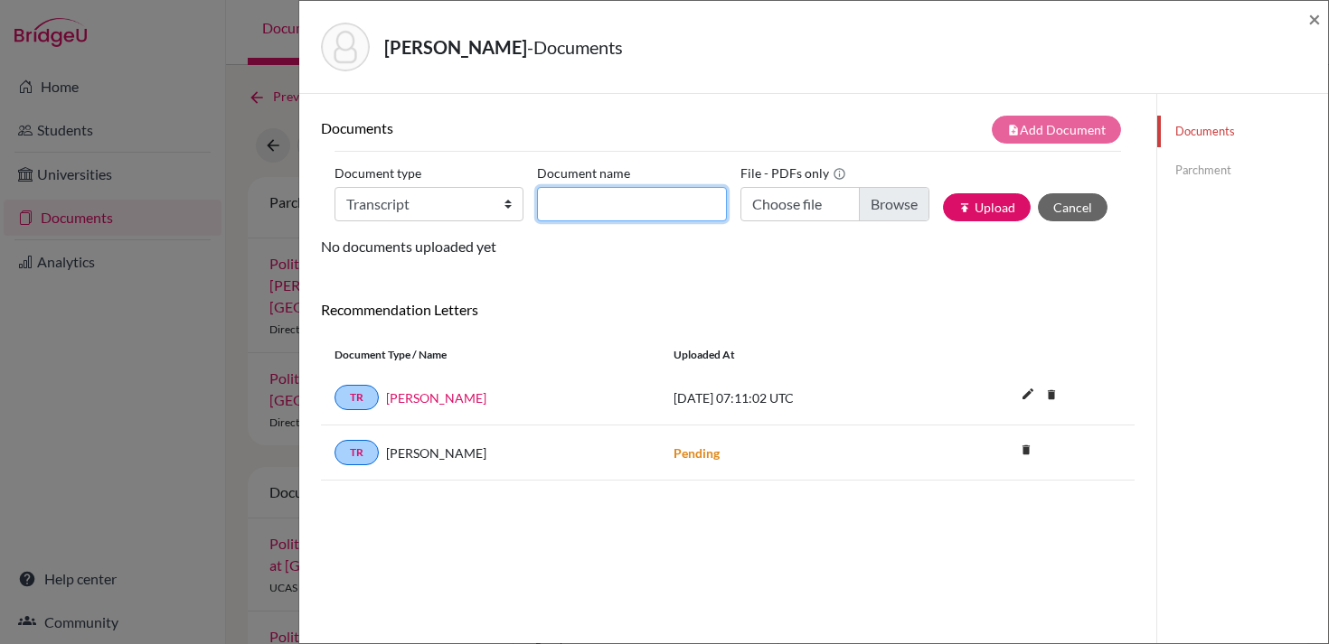
click at [622, 209] on input "Document name" at bounding box center [631, 204] width 189 height 34
type input "Initial Transcript and Forecasted Grades"
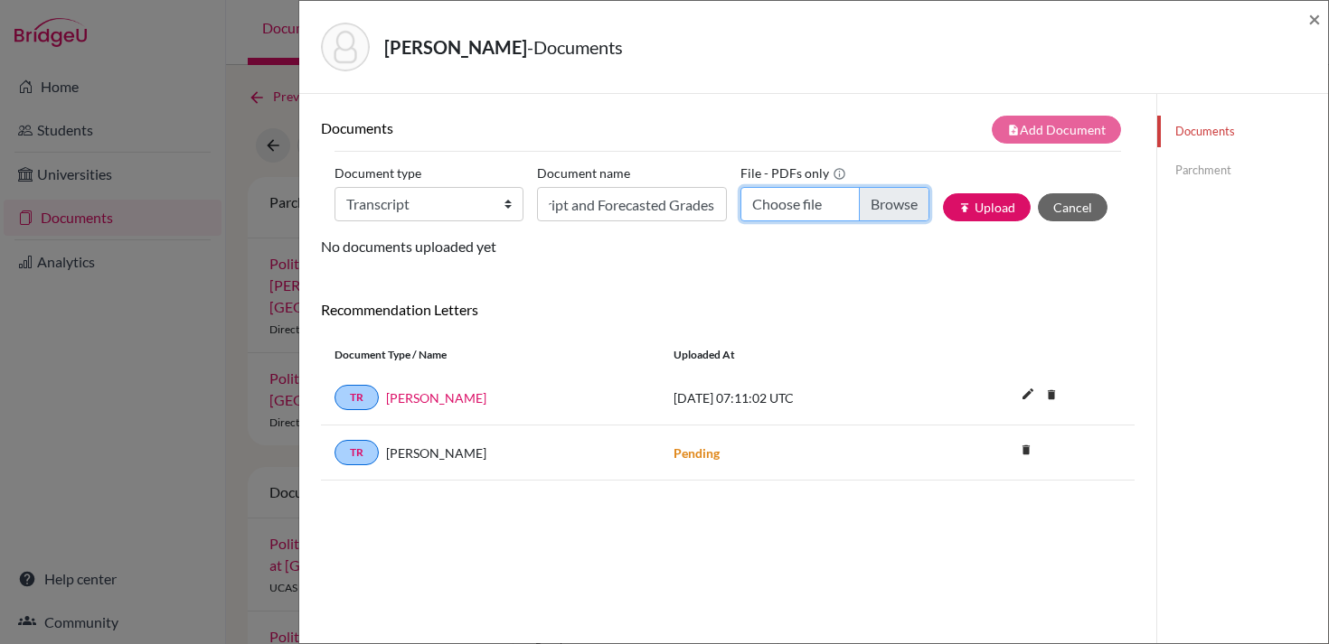
click at [880, 199] on input "Choose file" at bounding box center [834, 204] width 189 height 34
type input "C:\fakepath\Waheed, Hiba School Report.pdf"
click at [1009, 208] on button "publish Upload" at bounding box center [987, 207] width 88 height 28
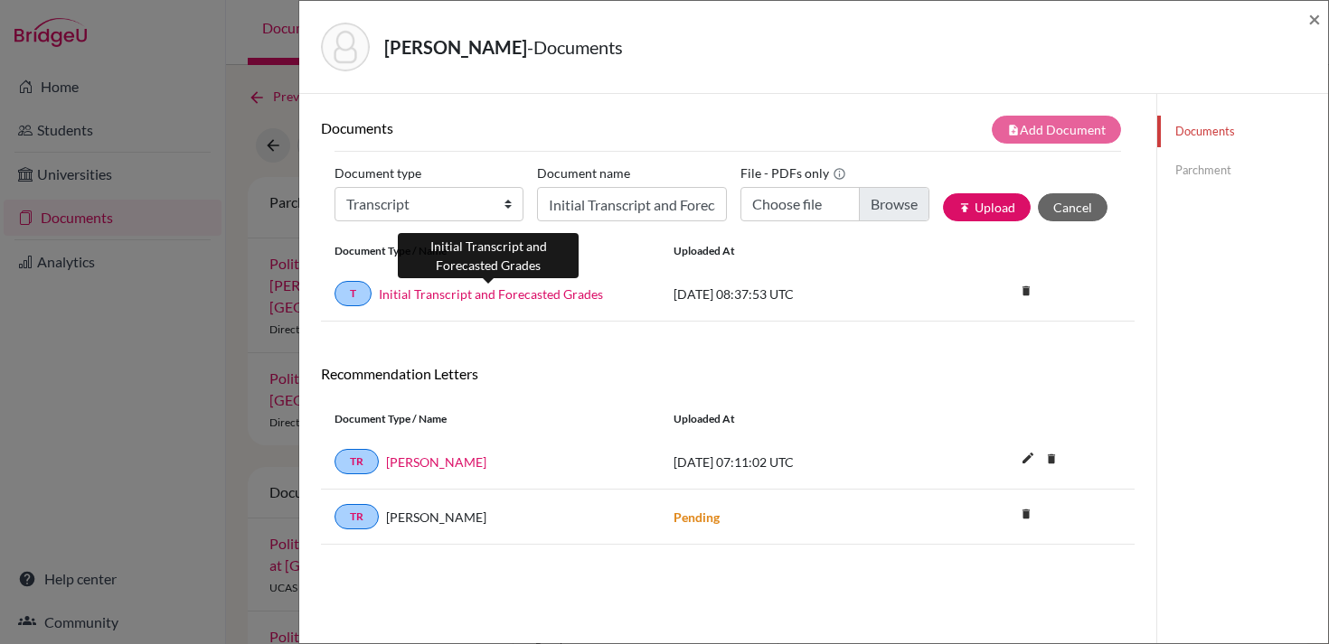
click at [460, 291] on link "Initial Transcript and Forecasted Grades" at bounding box center [491, 294] width 224 height 19
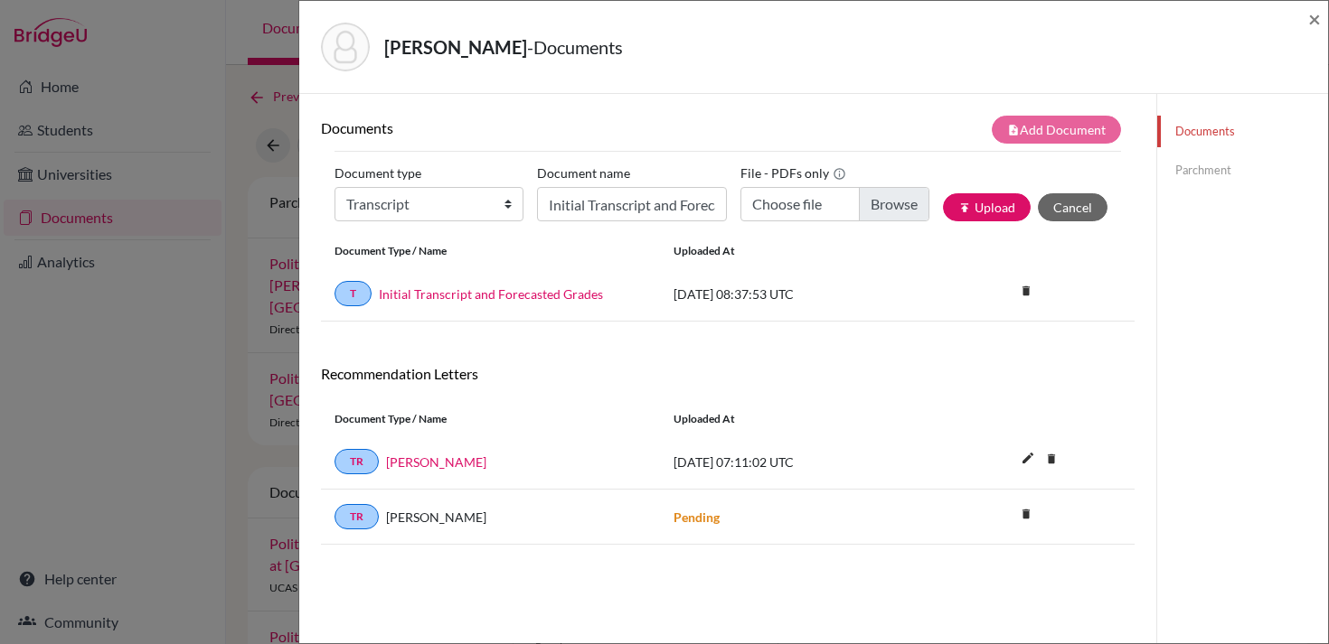
click at [1191, 165] on link "Parchment" at bounding box center [1242, 171] width 171 height 32
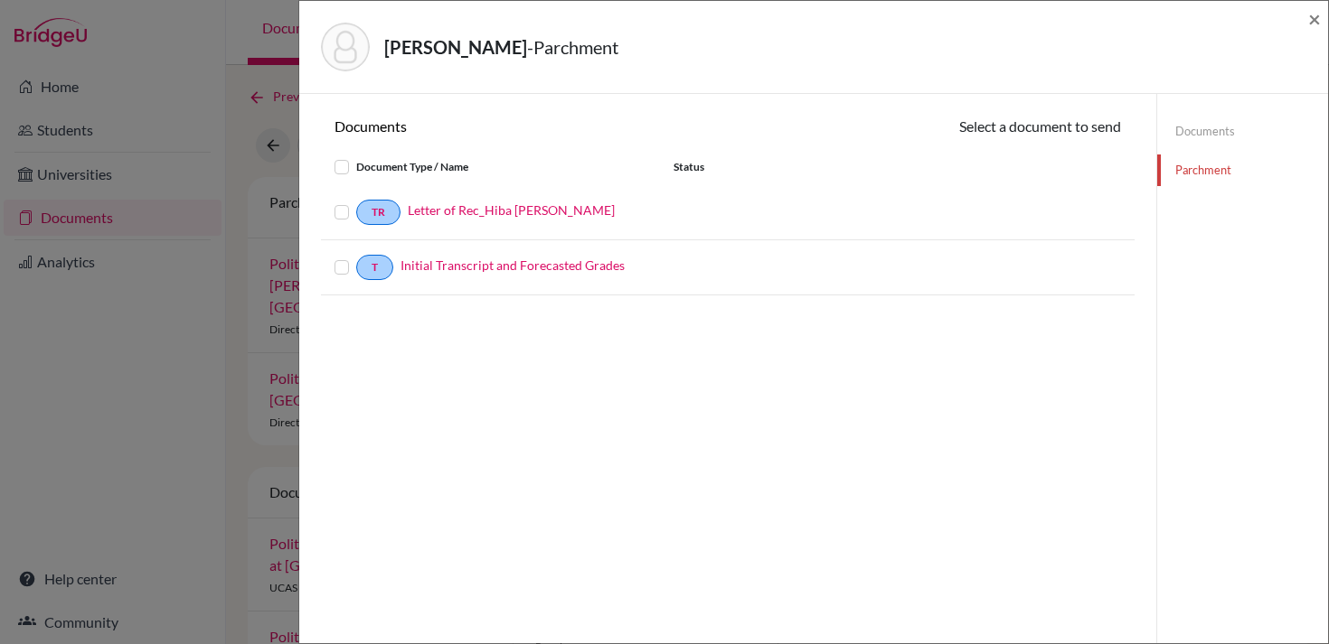
click at [328, 267] on div "T Initial Transcript and Forecasted Grades" at bounding box center [490, 267] width 339 height 25
click at [356, 257] on label at bounding box center [356, 257] width 0 height 0
click at [0, 0] on input "checkbox" at bounding box center [0, 0] width 0 height 0
click at [1053, 127] on button "Continue" at bounding box center [1071, 130] width 100 height 28
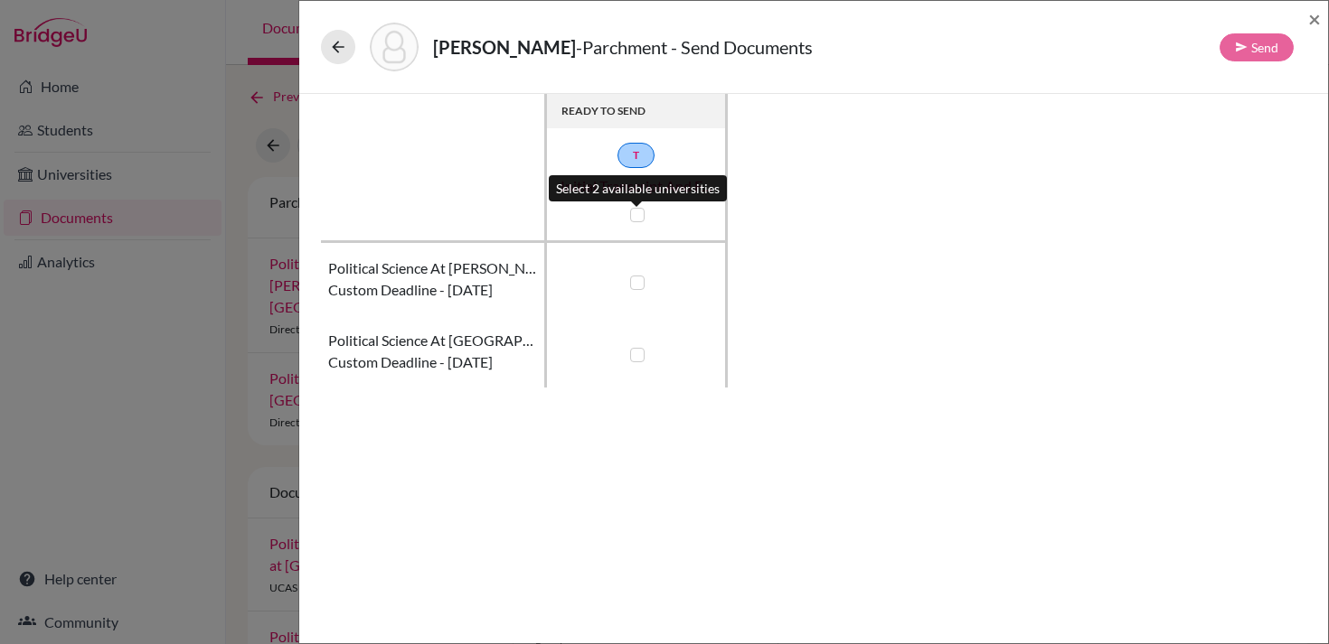
click at [637, 213] on label at bounding box center [637, 215] width 14 height 14
click at [637, 213] on input "checkbox" at bounding box center [632, 213] width 14 height 18
checkbox input "true"
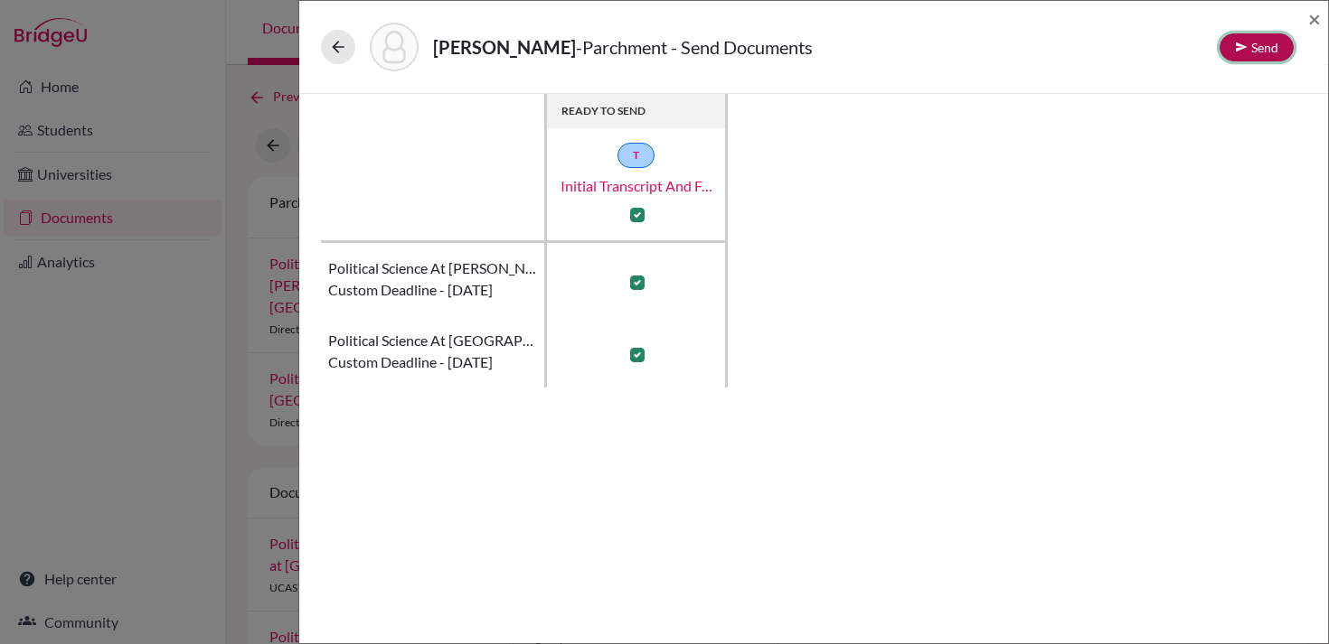
click at [1246, 43] on icon at bounding box center [1241, 47] width 13 height 13
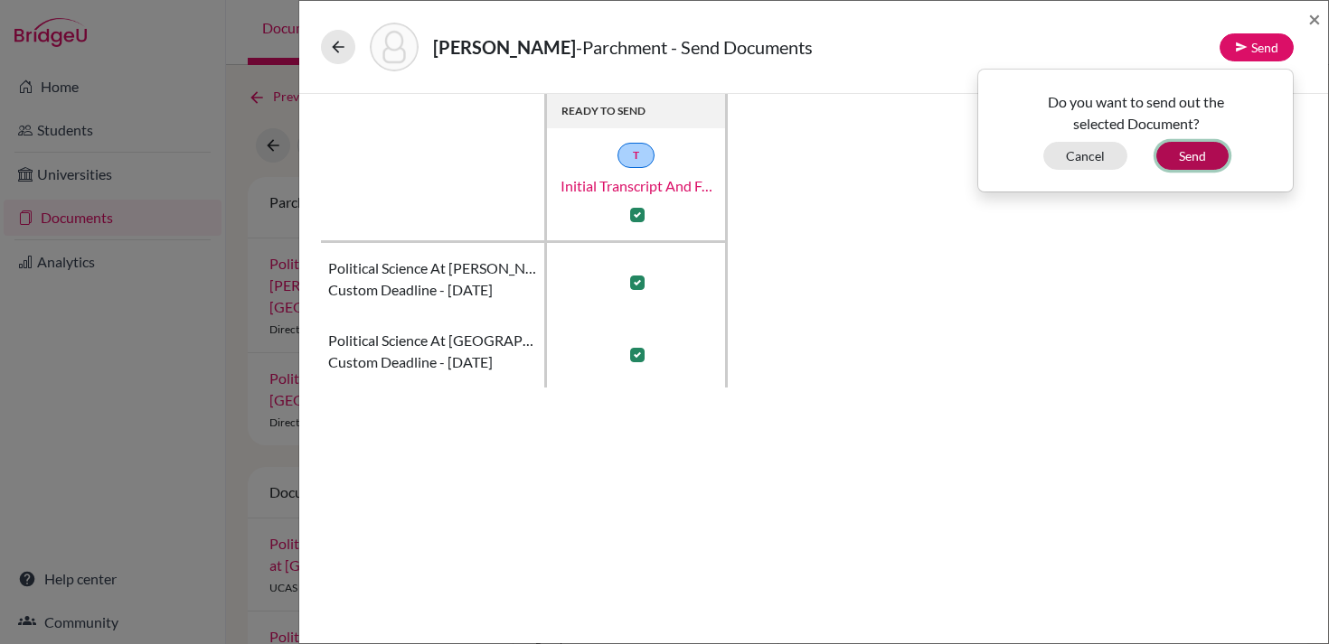
click at [1209, 144] on button "Send" at bounding box center [1192, 156] width 72 height 28
checkbox input "false"
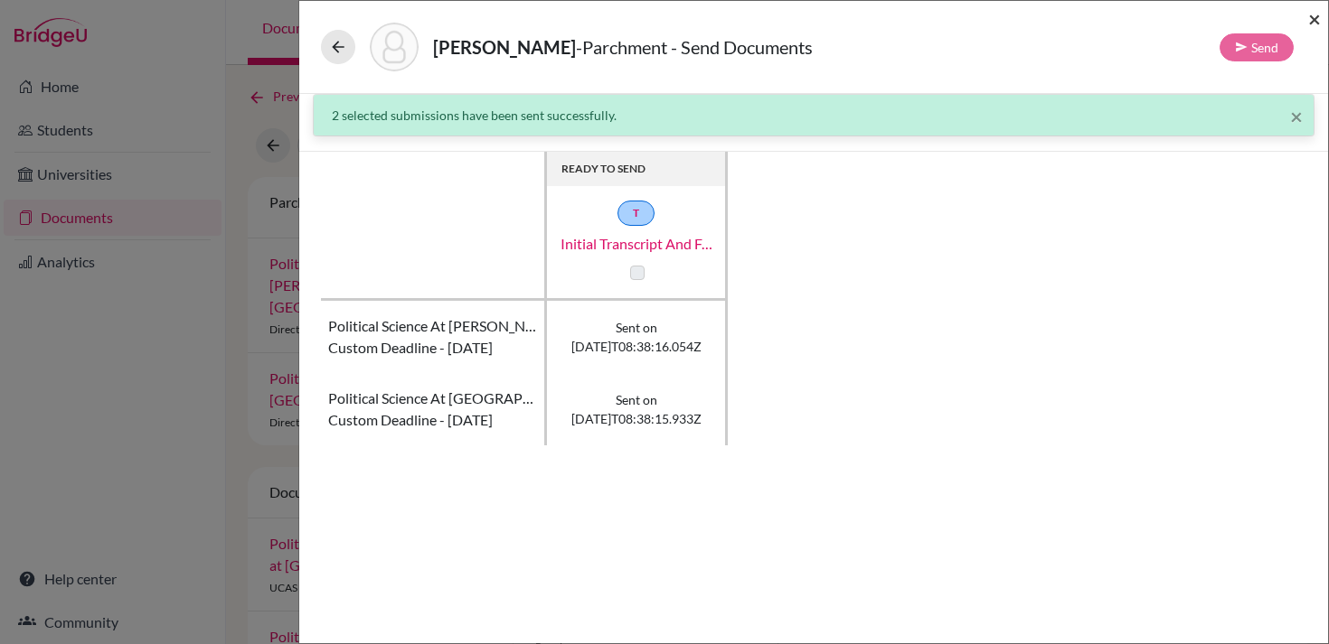
click at [1316, 14] on span "×" at bounding box center [1314, 18] width 13 height 26
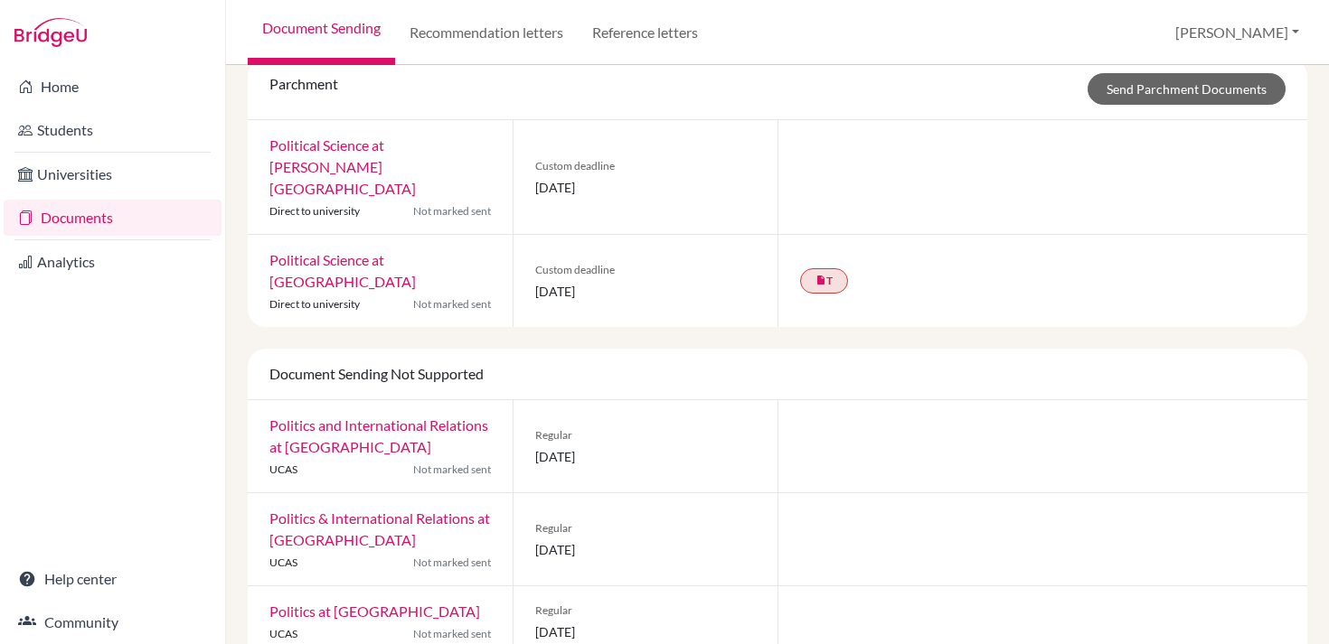
scroll to position [43, 0]
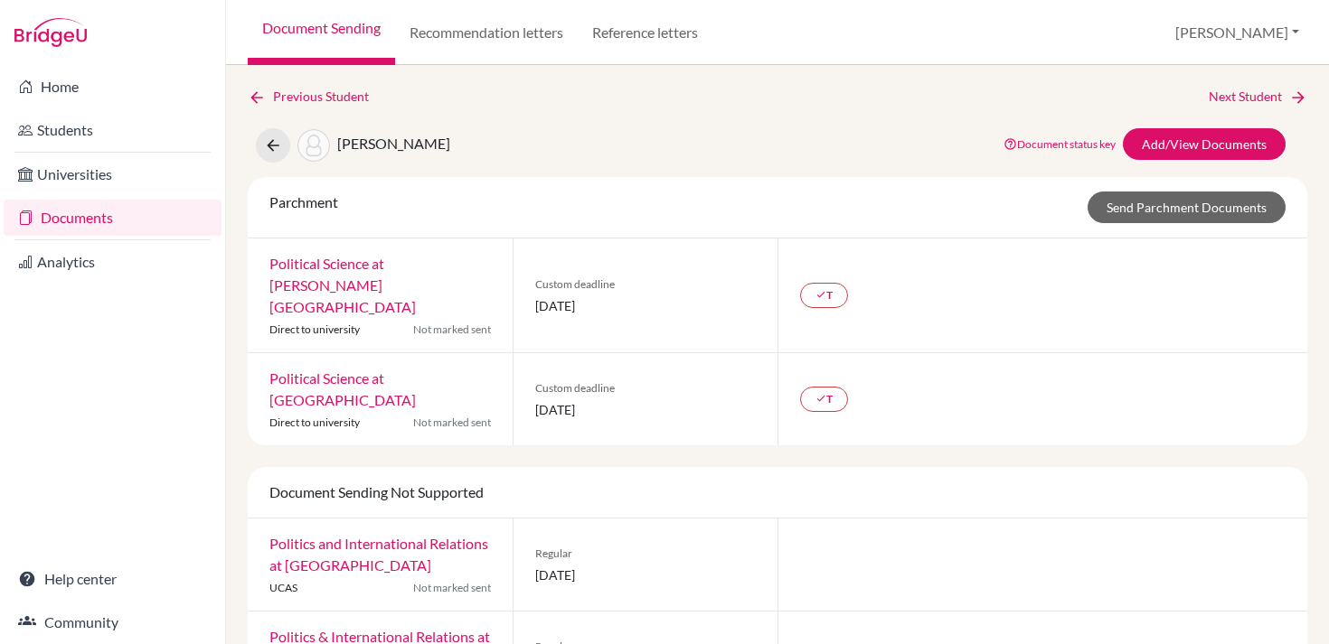
click at [146, 206] on link "Documents" at bounding box center [113, 218] width 218 height 36
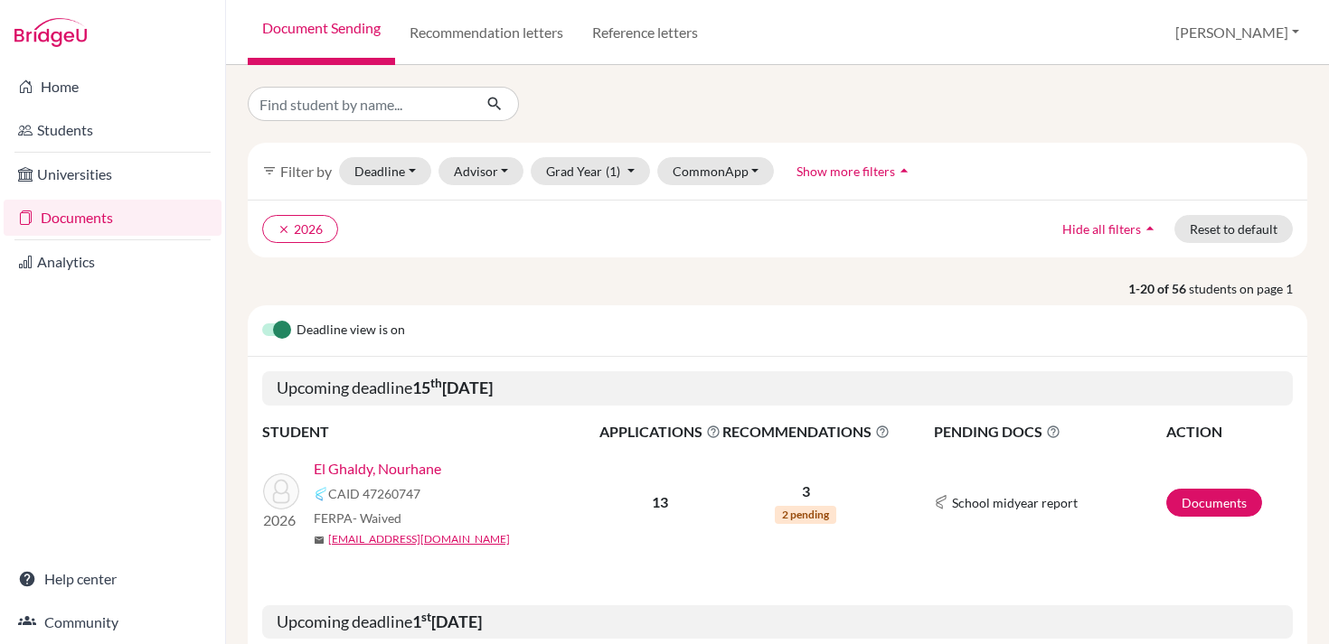
click at [814, 174] on span "Show more filters" at bounding box center [845, 171] width 99 height 15
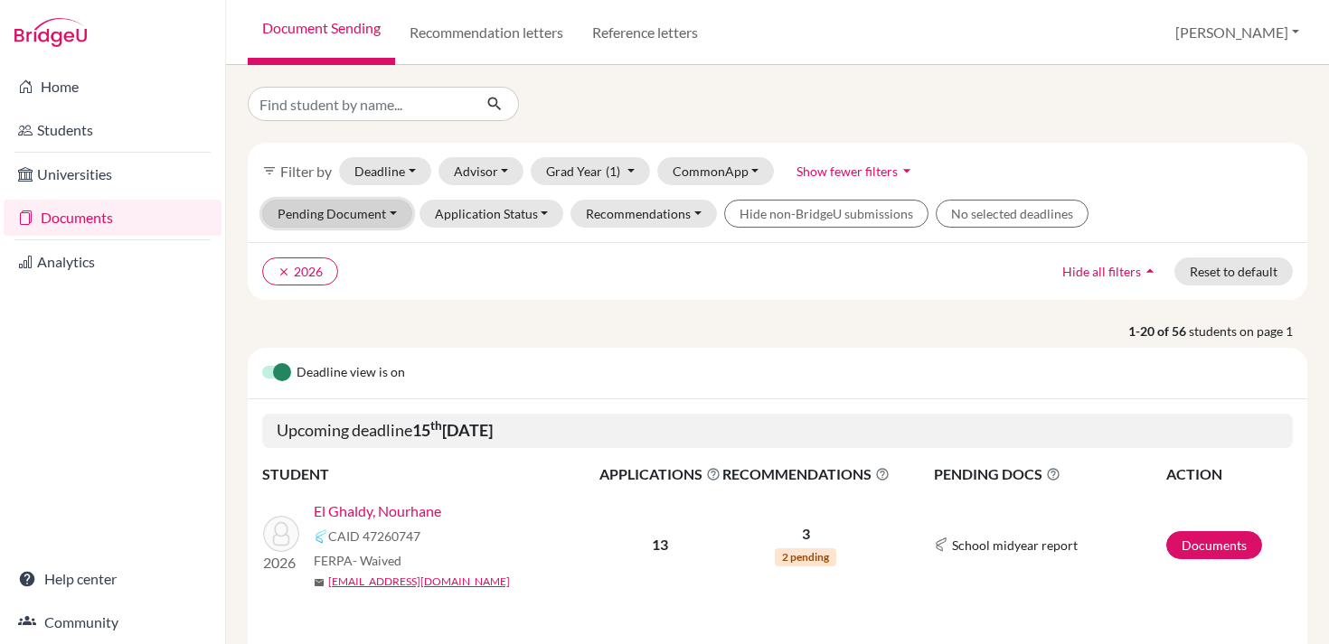
click at [372, 218] on button "Pending Document" at bounding box center [337, 214] width 150 height 28
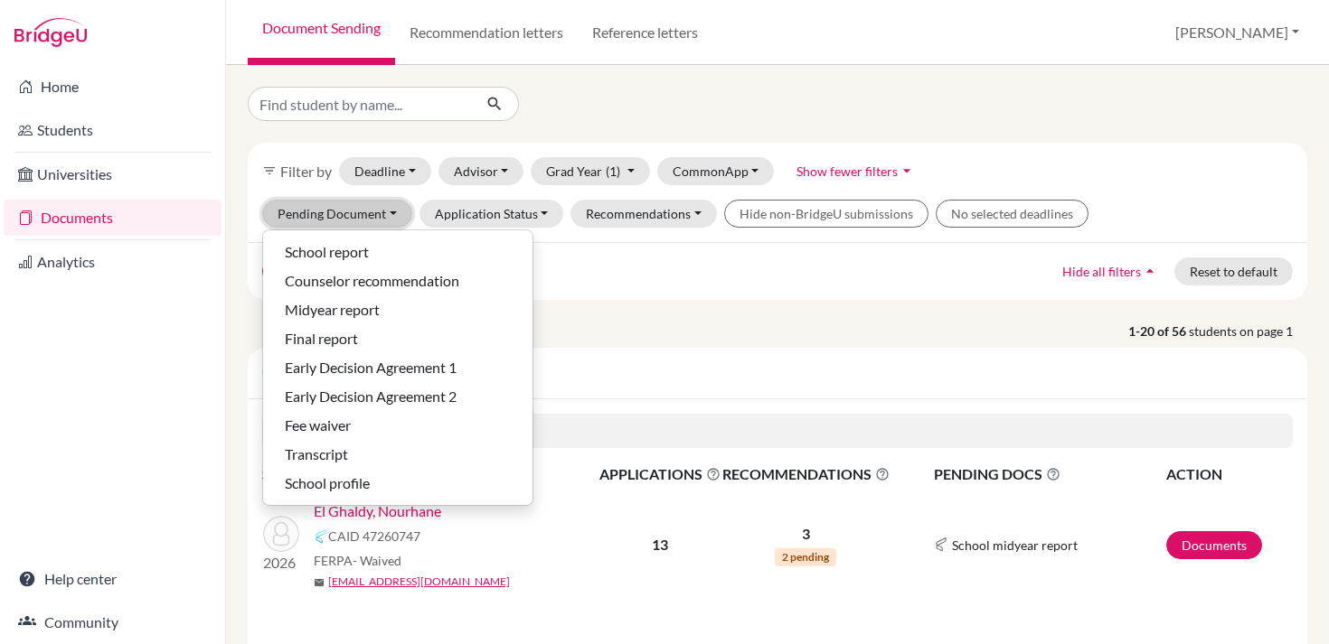
click at [372, 218] on button "Pending Document" at bounding box center [337, 214] width 150 height 28
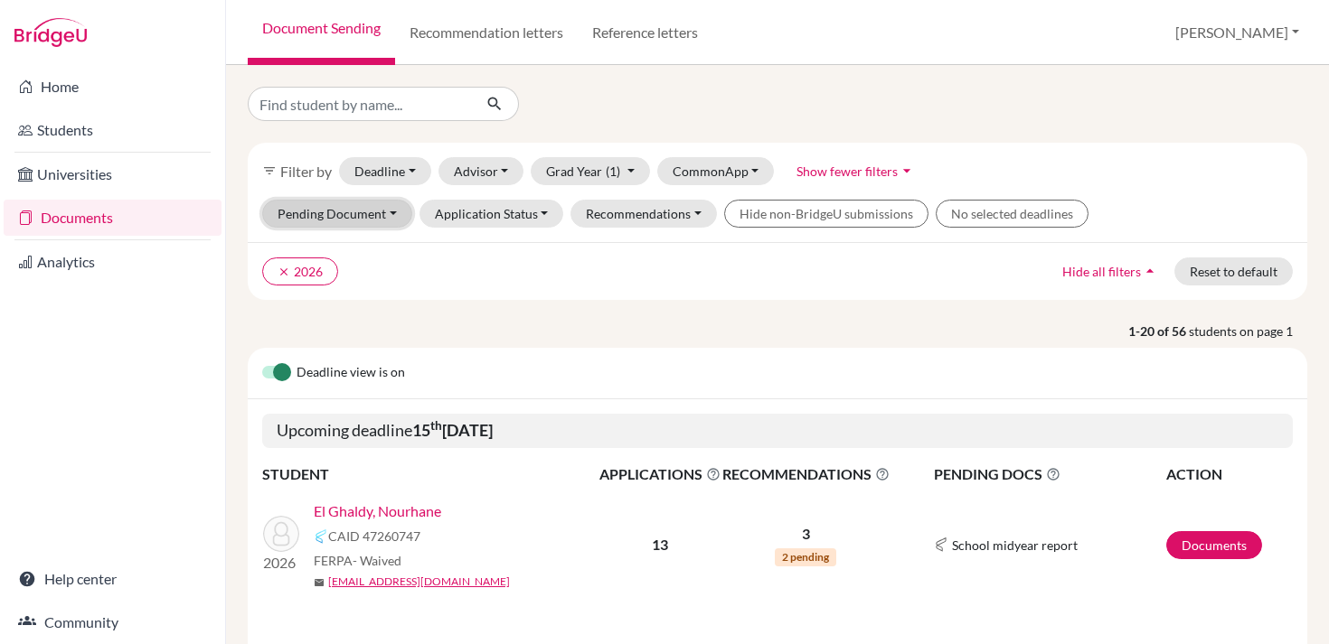
click at [372, 218] on button "Pending Document" at bounding box center [337, 214] width 150 height 28
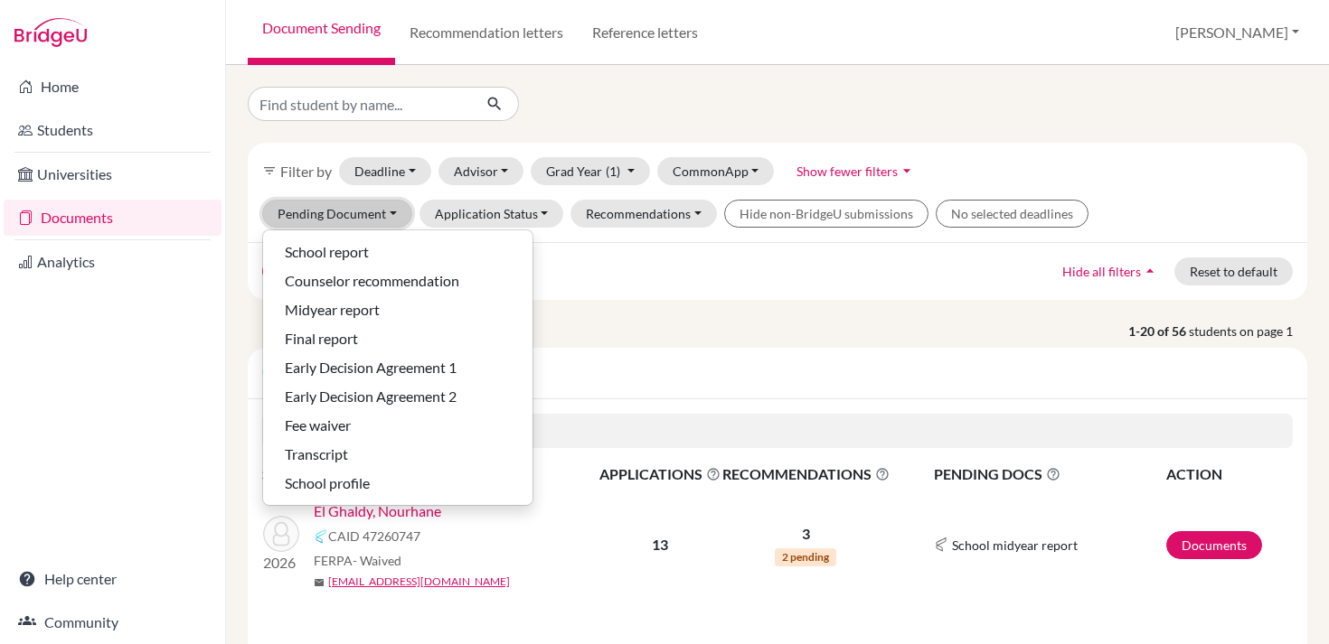
click at [372, 218] on button "Pending Document" at bounding box center [337, 214] width 150 height 28
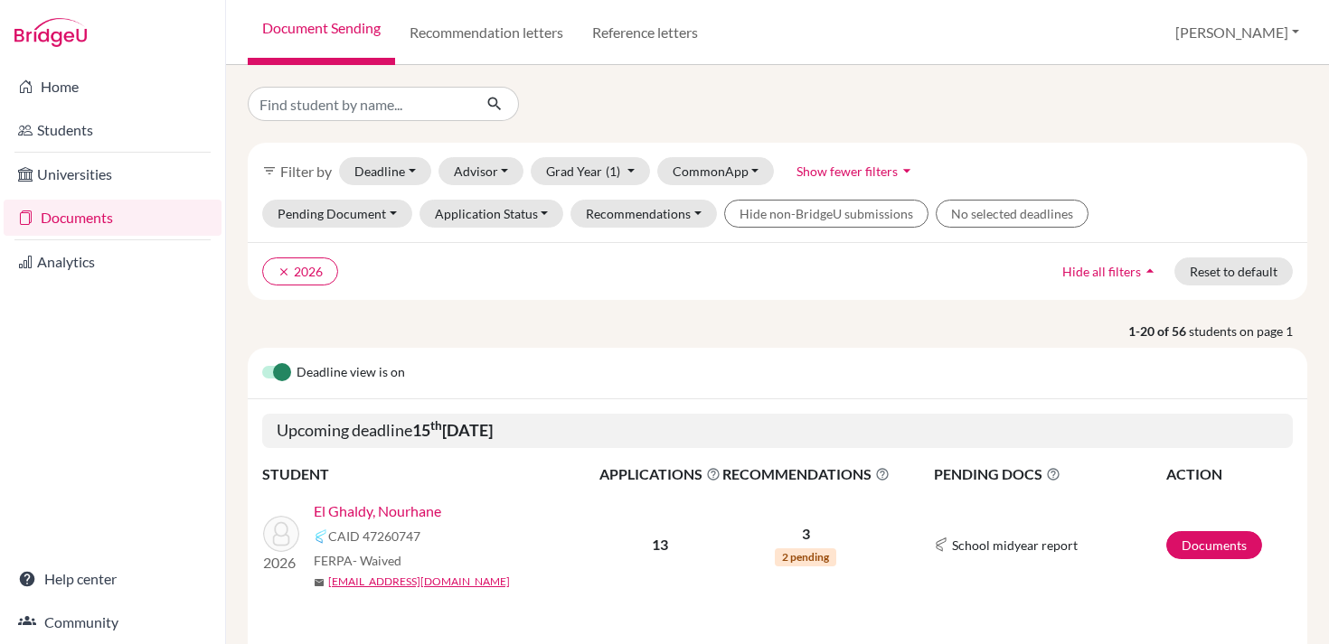
click at [525, 286] on div "clear 2026 Hide all filters arrow_drop_up Reset to default" at bounding box center [777, 271] width 1059 height 58
click at [327, 218] on button "Pending Document" at bounding box center [337, 214] width 150 height 28
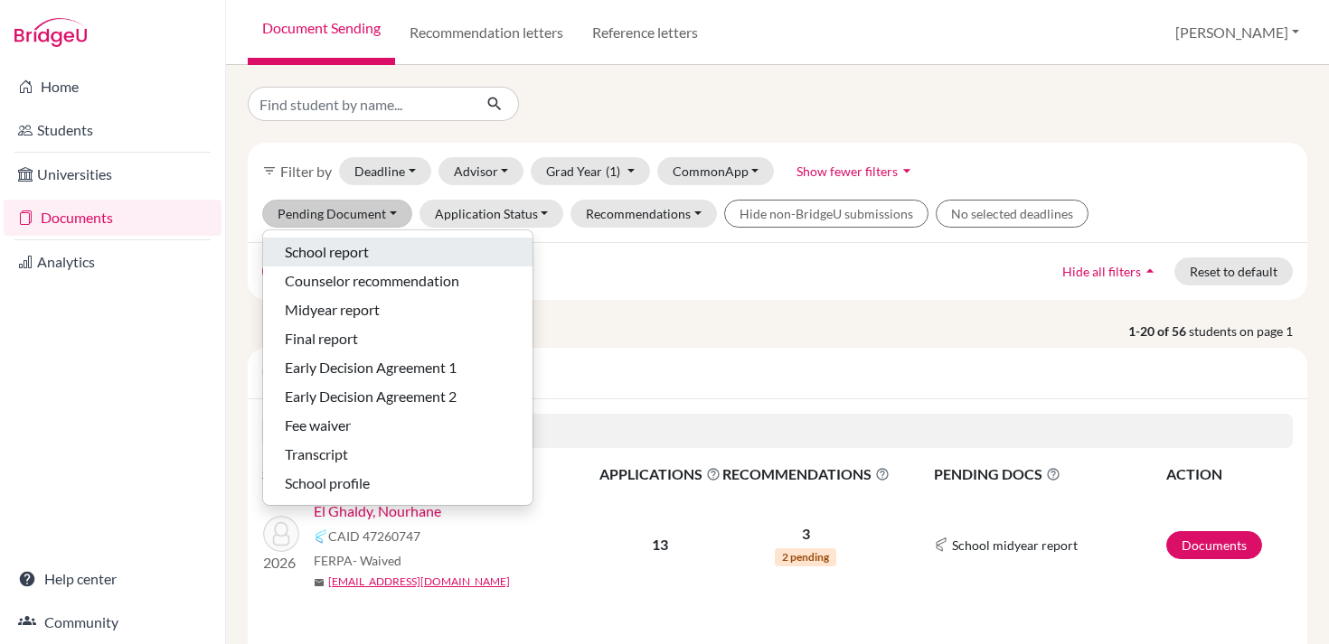
click at [336, 260] on span "School report" at bounding box center [327, 252] width 84 height 22
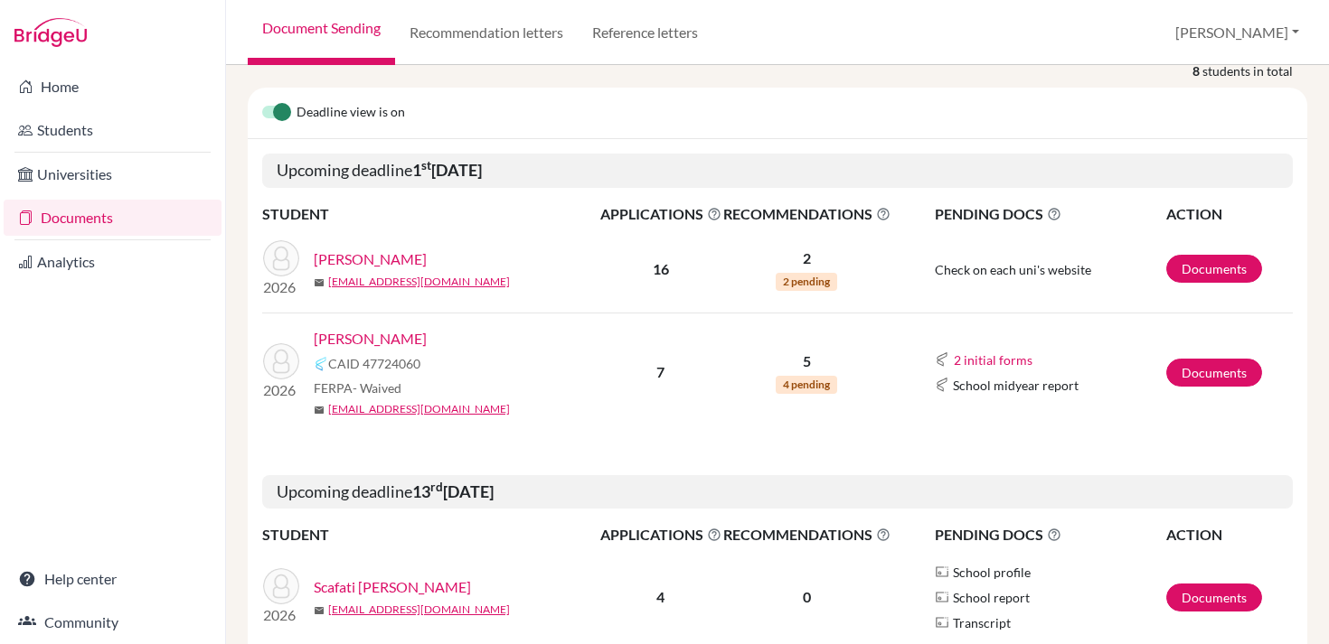
scroll to position [226, 0]
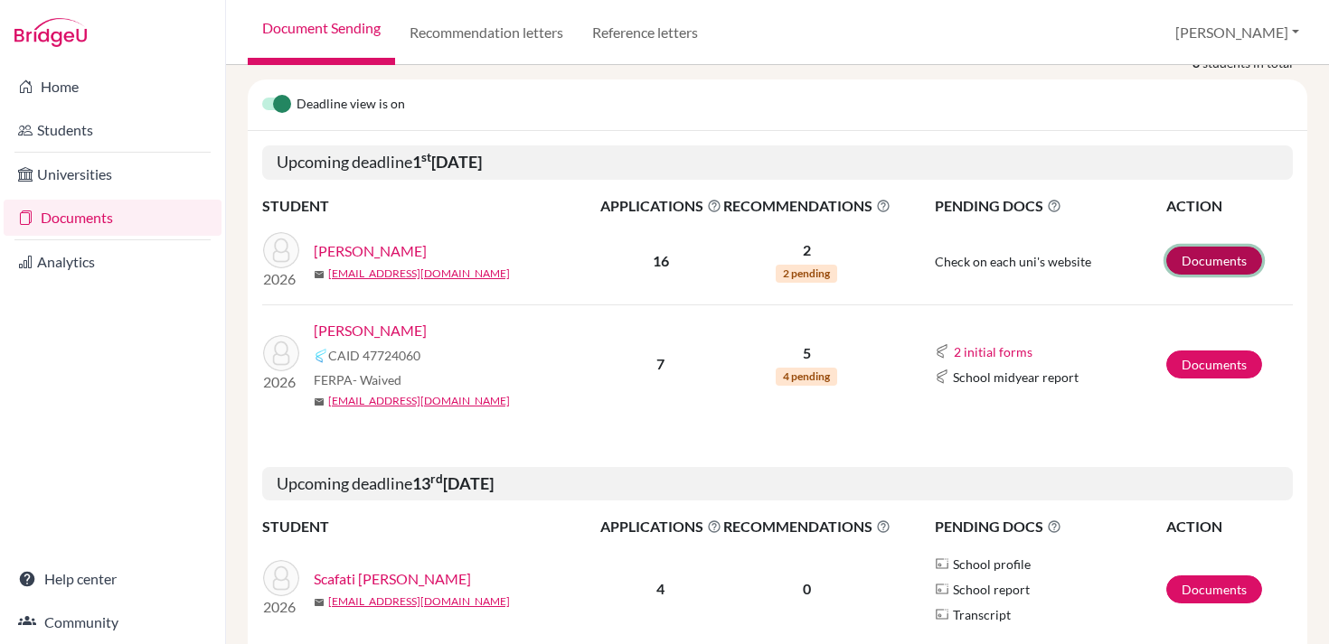
click at [1193, 261] on link "Documents" at bounding box center [1214, 261] width 96 height 28
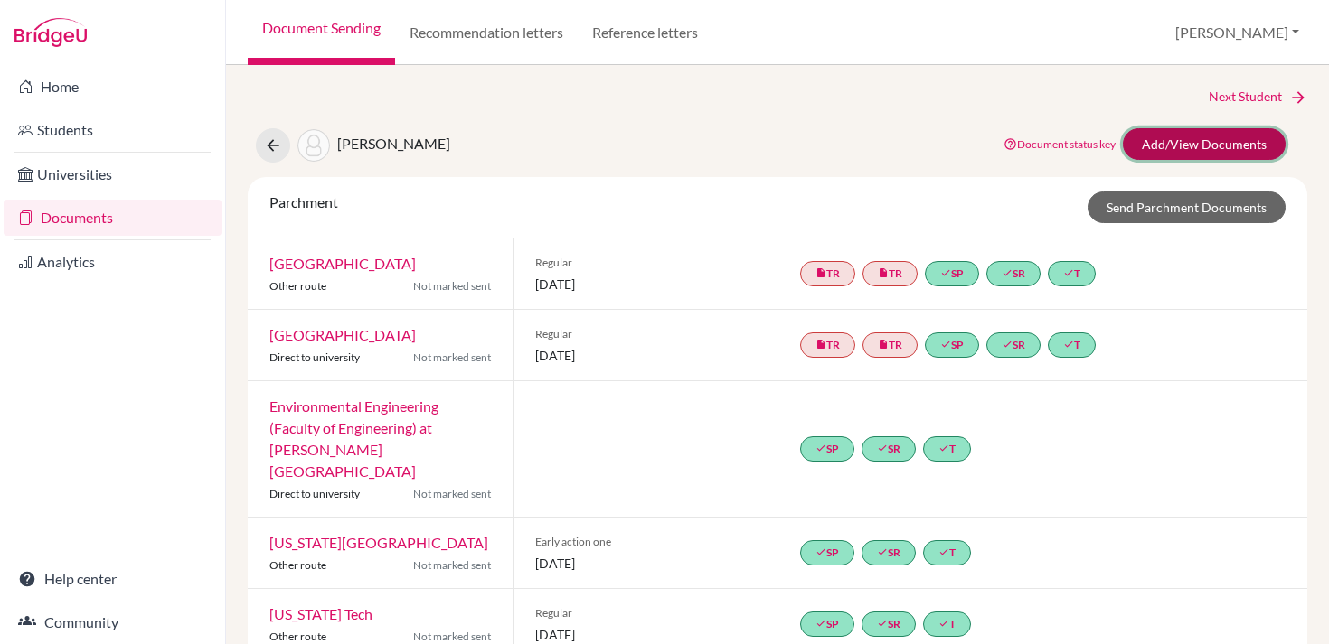
click at [1218, 146] on link "Add/View Documents" at bounding box center [1204, 144] width 163 height 32
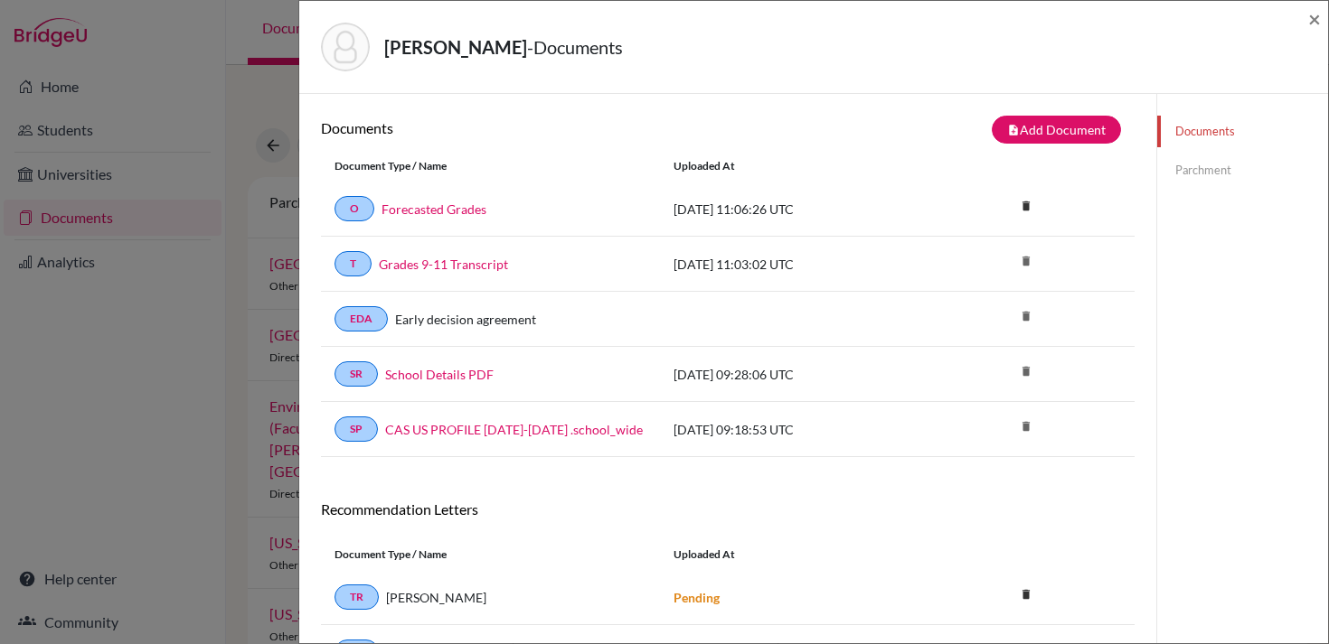
click at [1321, 13] on div "[PERSON_NAME] - Documents ×" at bounding box center [813, 47] width 1029 height 93
click at [1312, 19] on span "×" at bounding box center [1314, 18] width 13 height 26
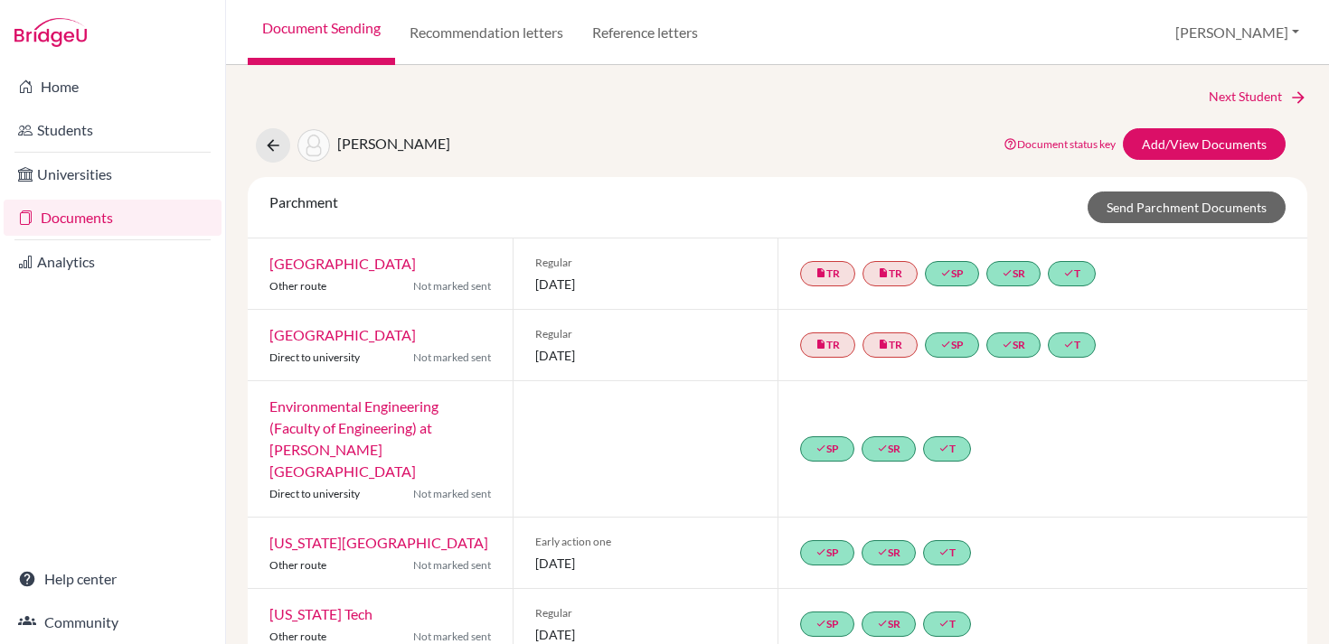
click at [146, 207] on link "Documents" at bounding box center [113, 218] width 218 height 36
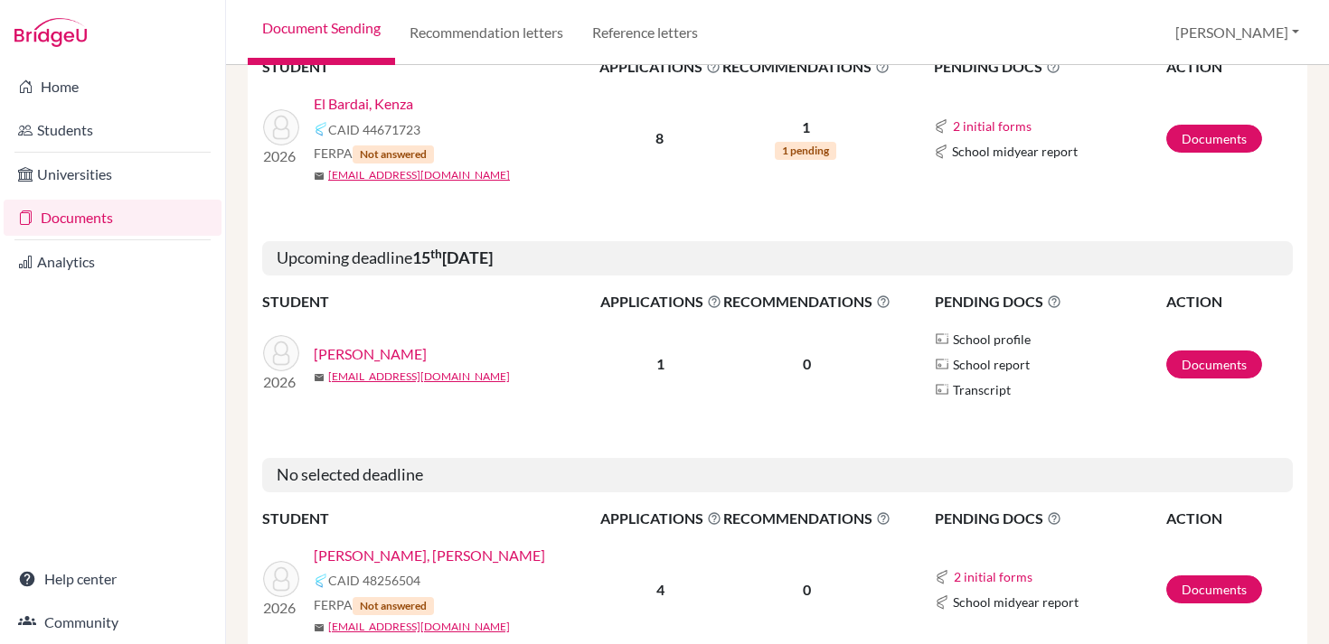
scroll to position [1437, 0]
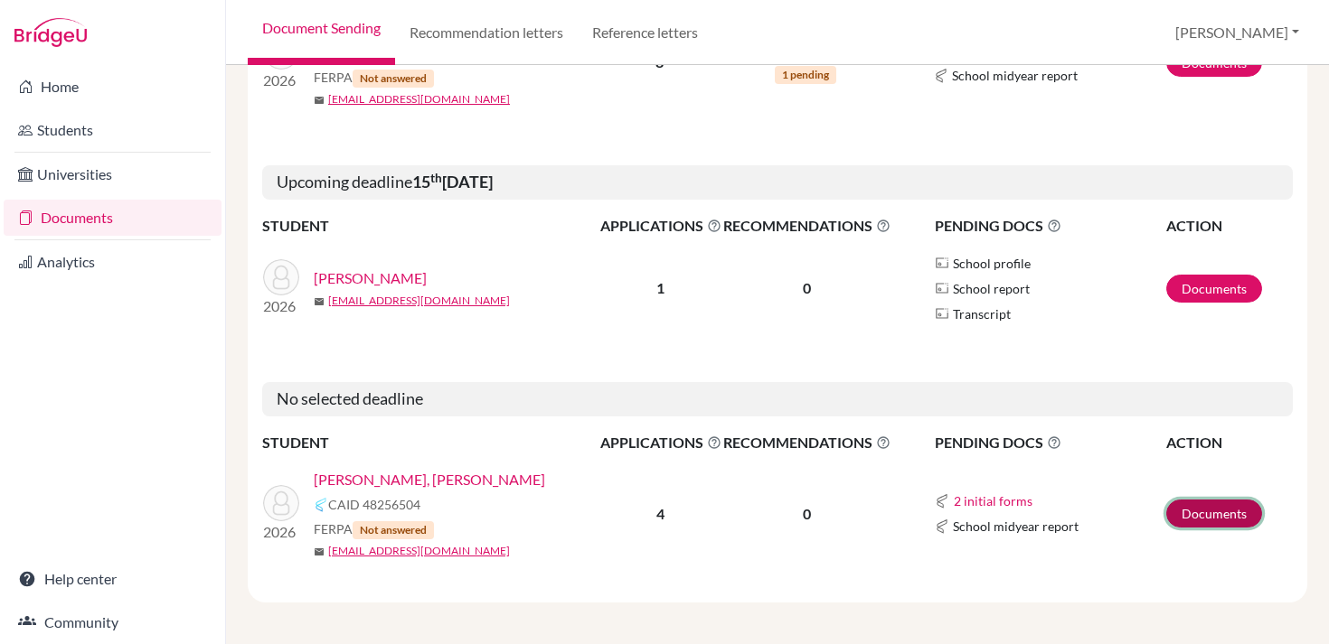
click at [1182, 515] on link "Documents" at bounding box center [1214, 514] width 96 height 28
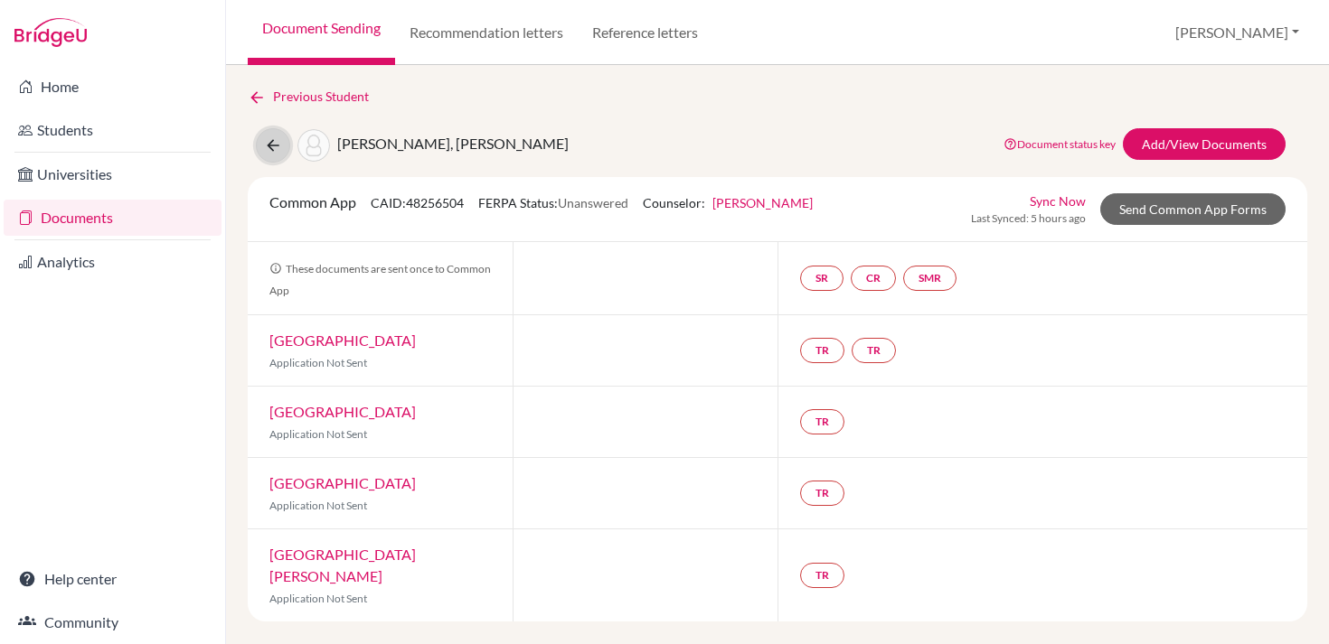
click at [285, 139] on button at bounding box center [273, 145] width 34 height 34
